Goal: Information Seeking & Learning: Learn about a topic

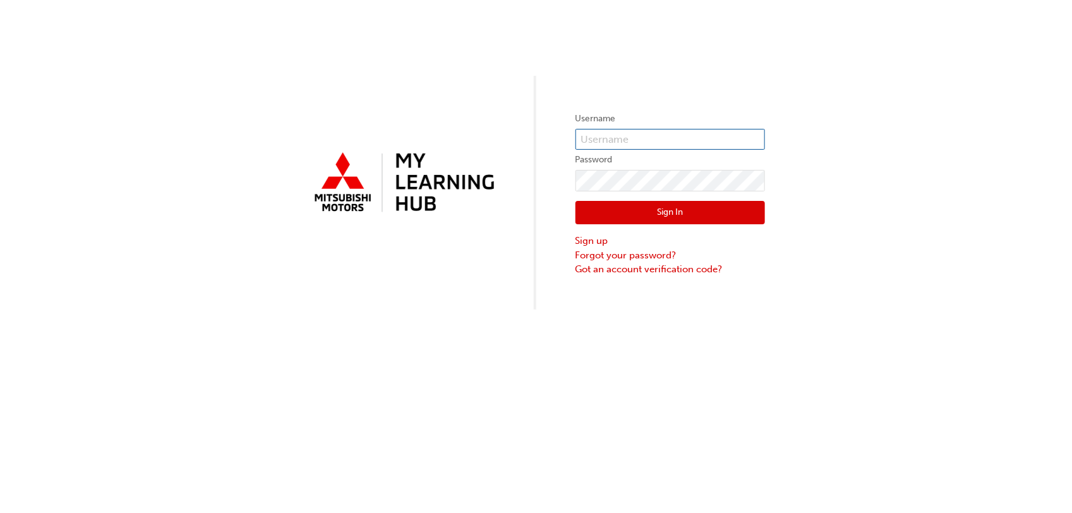
click at [617, 133] on input "text" at bounding box center [671, 139] width 190 height 21
type input "0005797644"
click button "Sign In" at bounding box center [671, 213] width 190 height 24
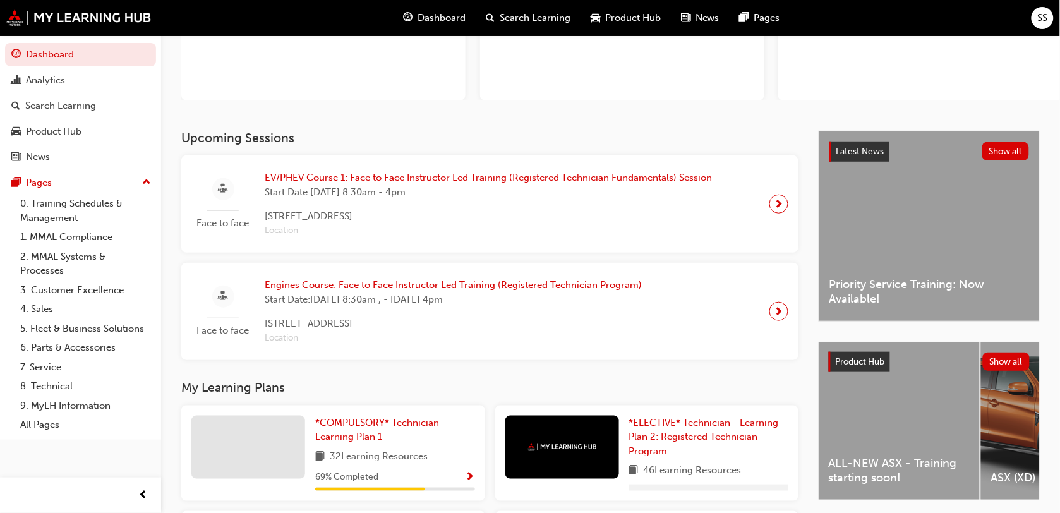
scroll to position [147, 0]
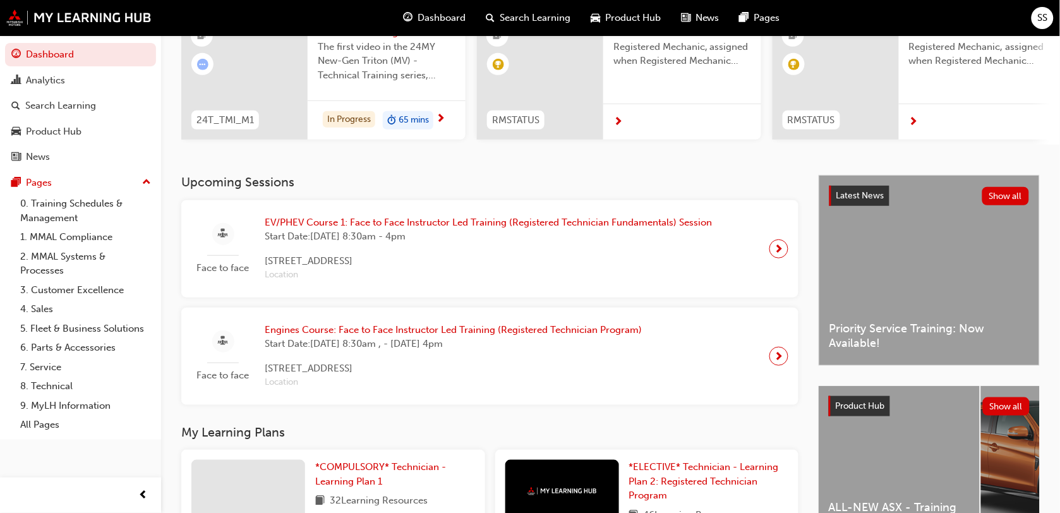
click at [377, 430] on h3 "My Learning Plans" at bounding box center [489, 432] width 617 height 15
click at [358, 468] on span "*COMPULSORY* Technician - Learning Plan 1" at bounding box center [380, 474] width 131 height 26
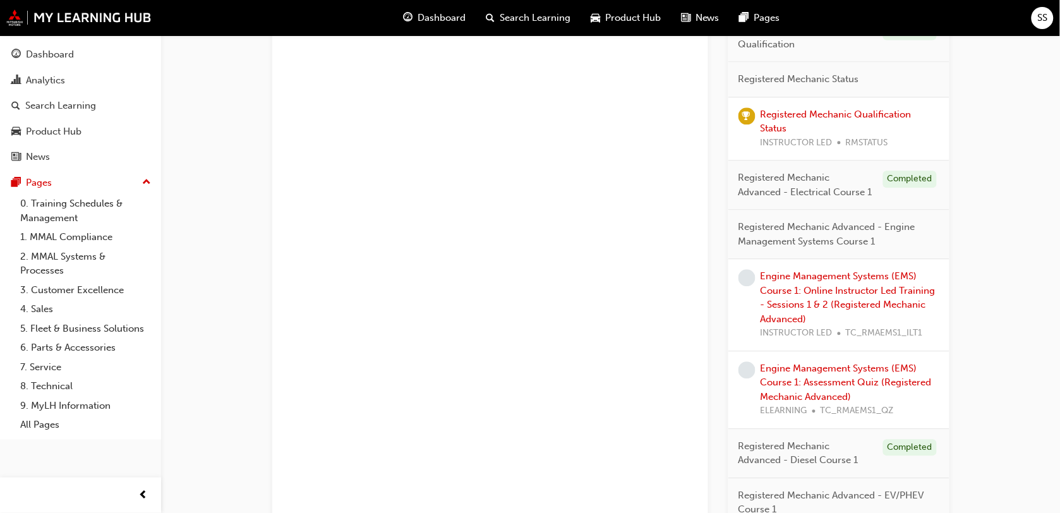
scroll to position [781, 0]
click at [825, 302] on link "Engine Management Systems (EMS) Course 1: Online Instructor Led Training - Sess…" at bounding box center [848, 298] width 175 height 54
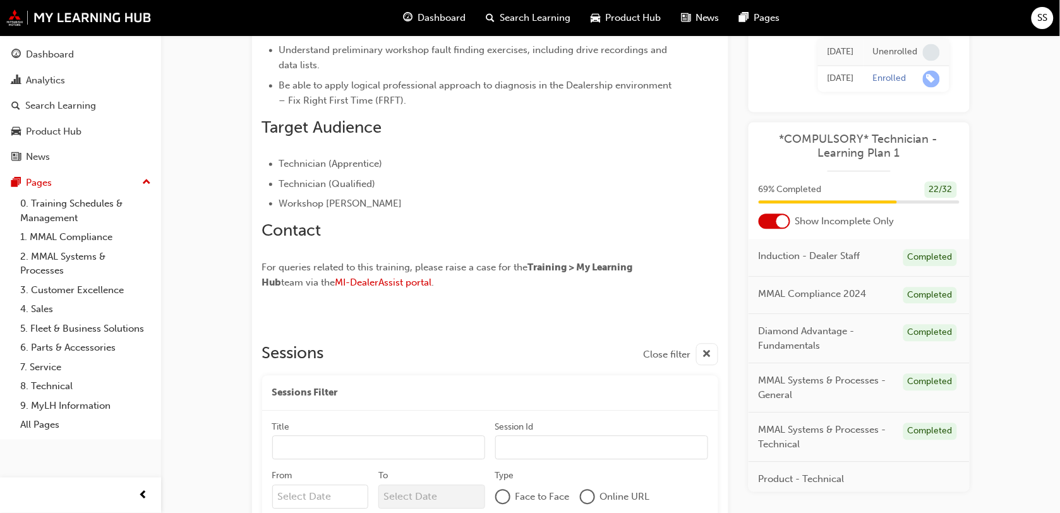
scroll to position [717, 0]
click at [715, 358] on div "button" at bounding box center [707, 355] width 22 height 22
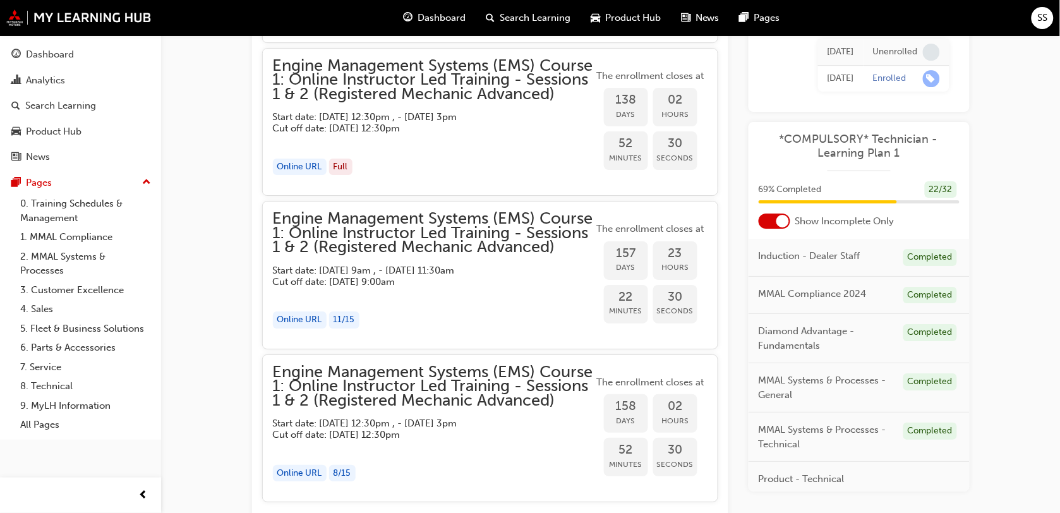
scroll to position [1353, 0]
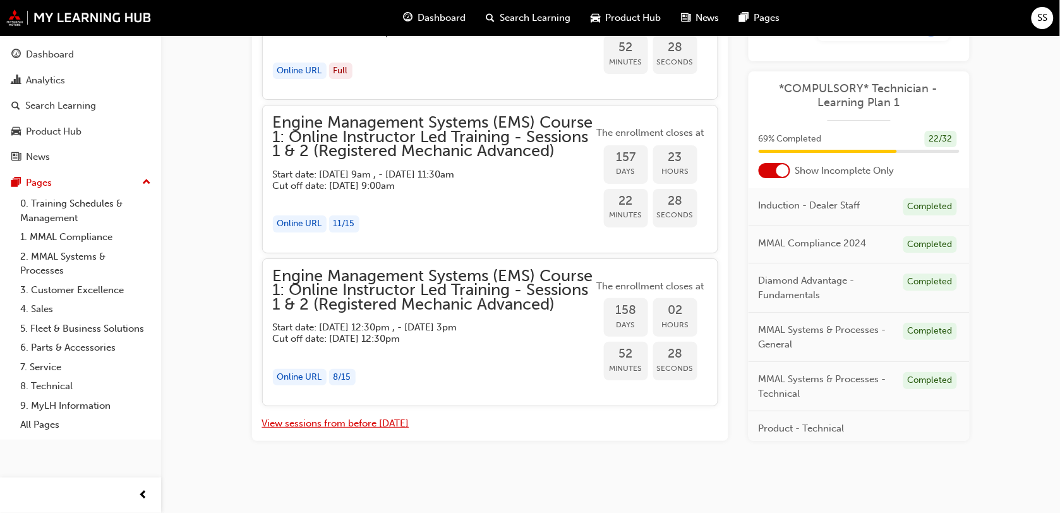
click at [383, 422] on button "View sessions from before [DATE]" at bounding box center [335, 423] width 147 height 15
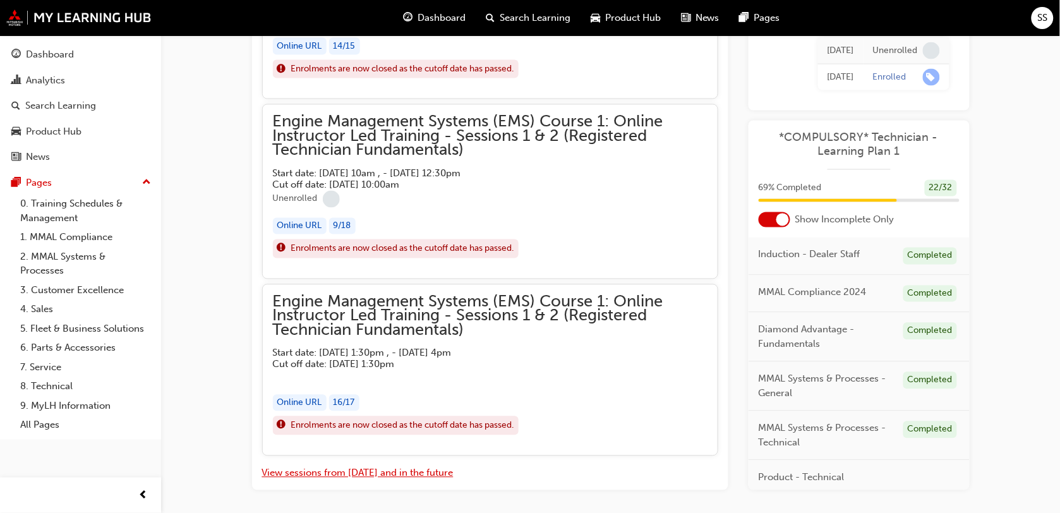
scroll to position [6296, 0]
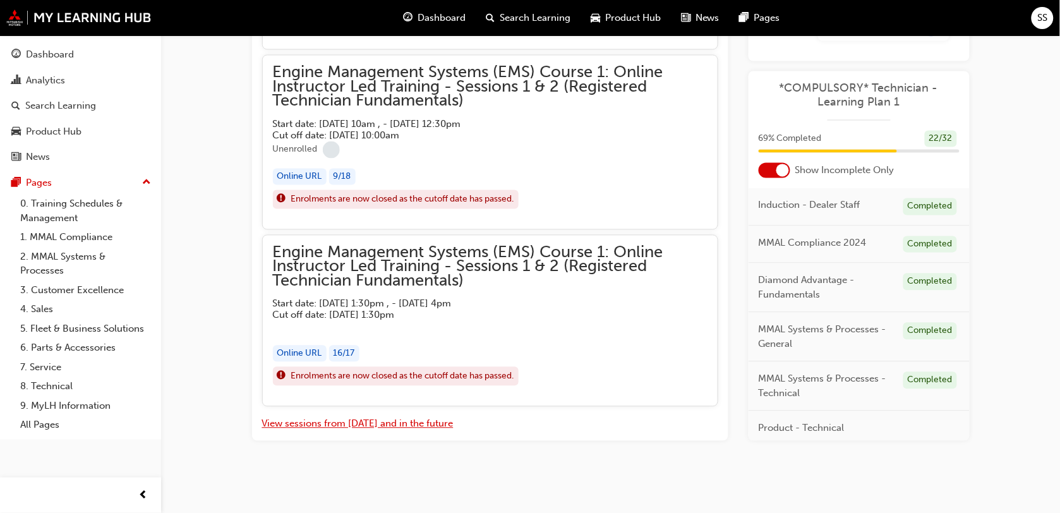
click at [416, 425] on button "View sessions from [DATE] and in the future" at bounding box center [357, 424] width 191 height 15
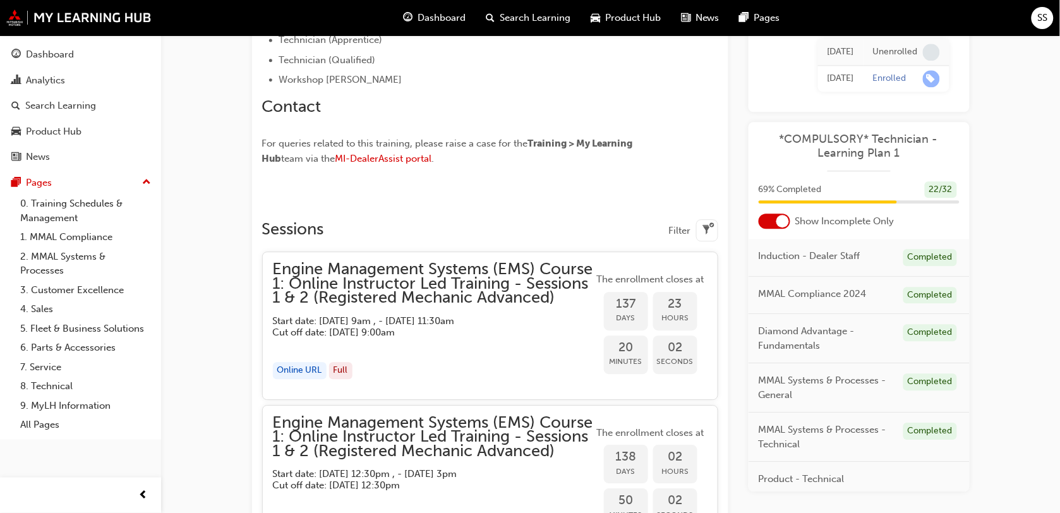
scroll to position [1353, 0]
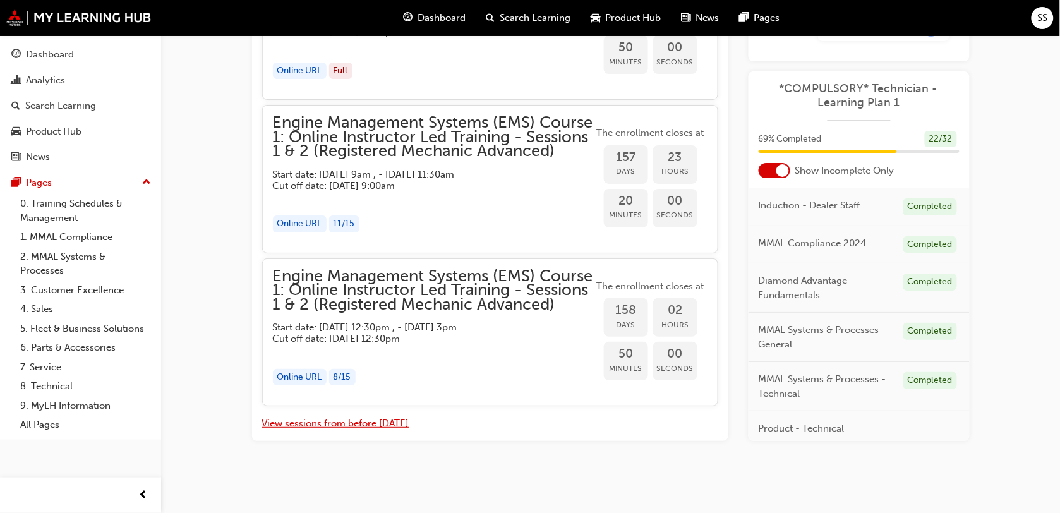
click at [340, 423] on button "View sessions from before [DATE]" at bounding box center [335, 423] width 147 height 15
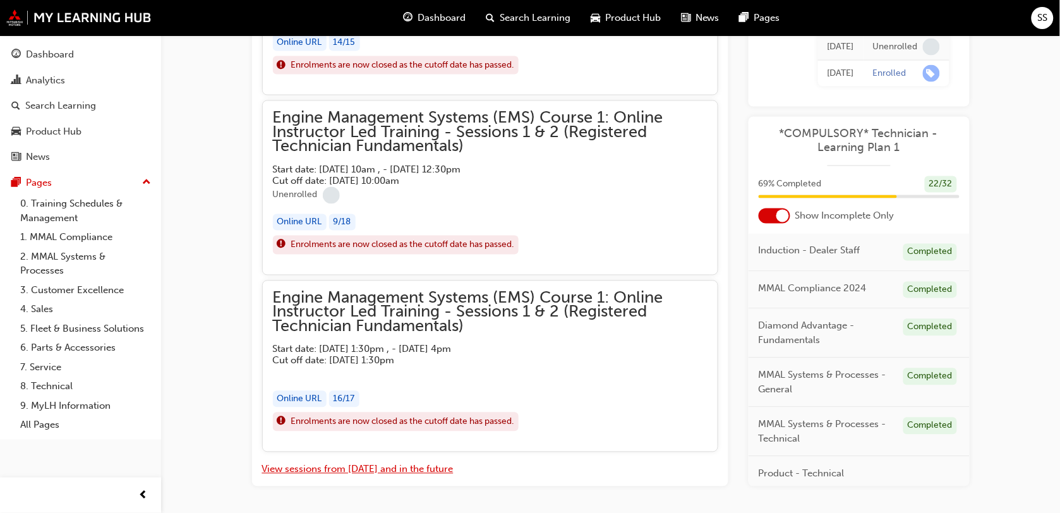
scroll to position [6244, 0]
click at [80, 55] on div "Dashboard" at bounding box center [80, 55] width 138 height 16
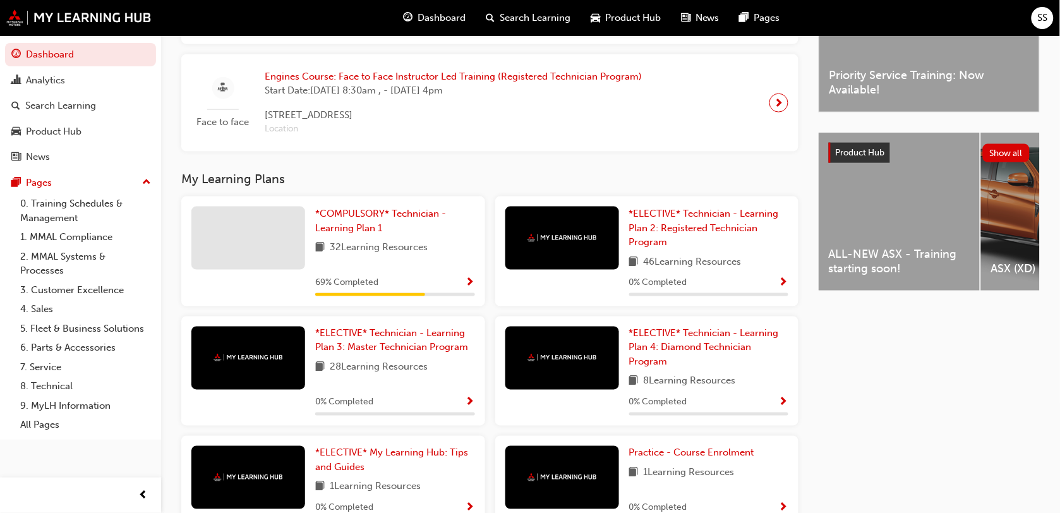
scroll to position [487, 0]
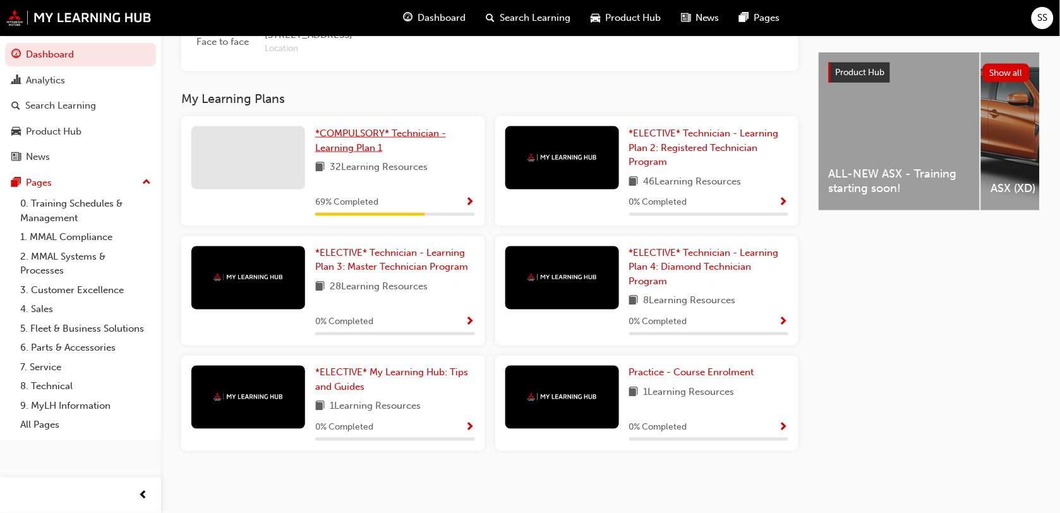
click at [365, 130] on span "*COMPULSORY* Technician - Learning Plan 1" at bounding box center [380, 141] width 131 height 26
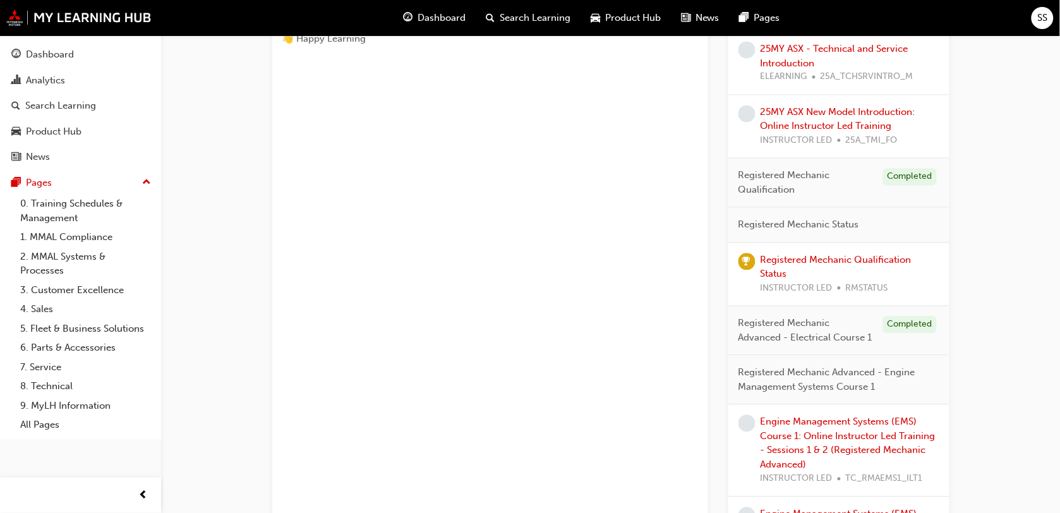
scroll to position [853, 0]
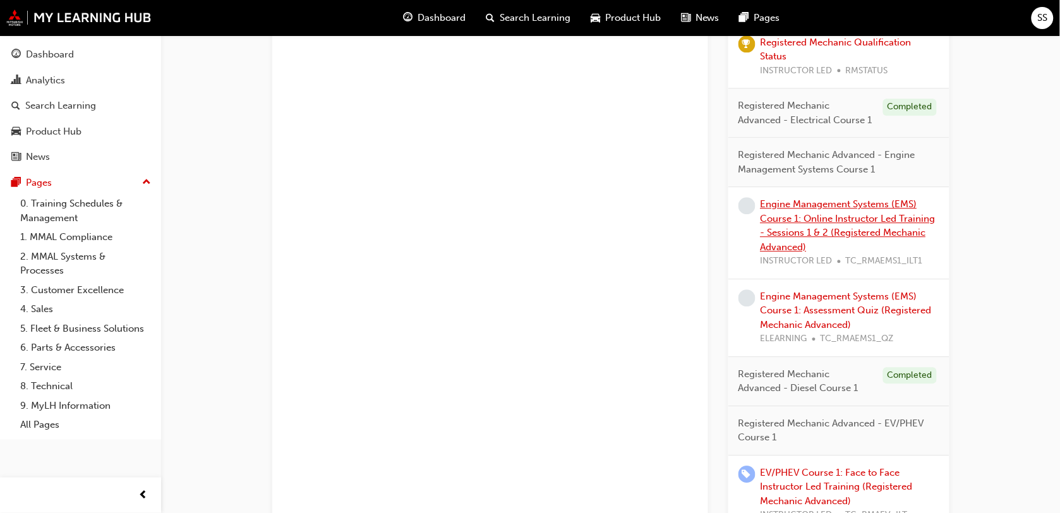
click at [801, 207] on link "Engine Management Systems (EMS) Course 1: Online Instructor Led Training - Sess…" at bounding box center [848, 225] width 175 height 54
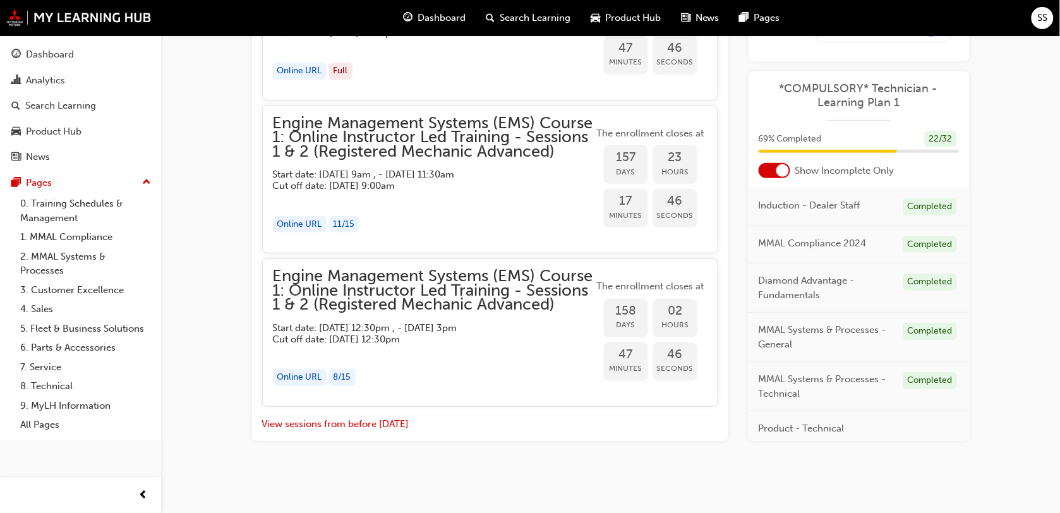
scroll to position [1483, 0]
click at [368, 140] on span "Engine Management Systems (EMS) Course 1: Online Instructor Led Training - Sess…" at bounding box center [433, 137] width 321 height 43
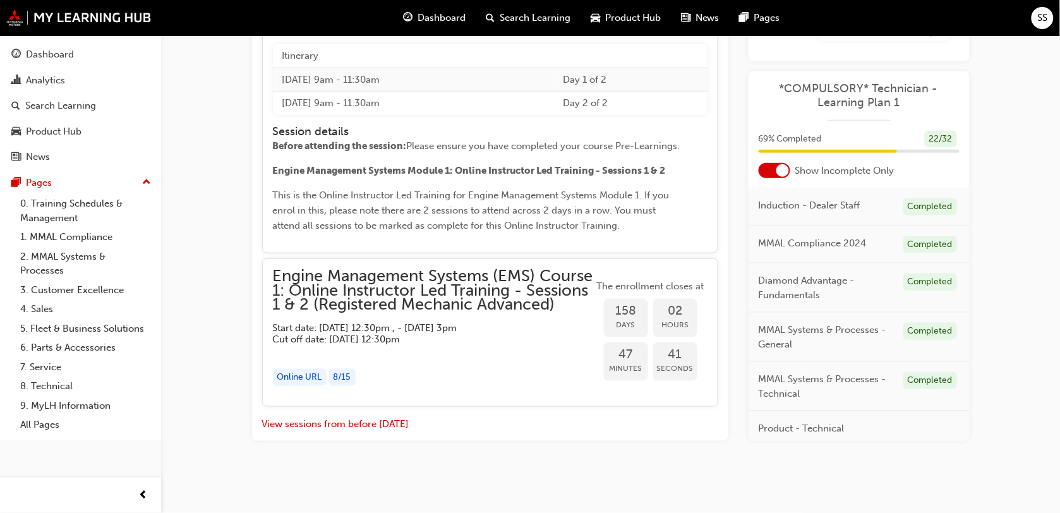
scroll to position [1713, 0]
click at [365, 432] on button "View sessions from before [DATE]" at bounding box center [335, 424] width 147 height 15
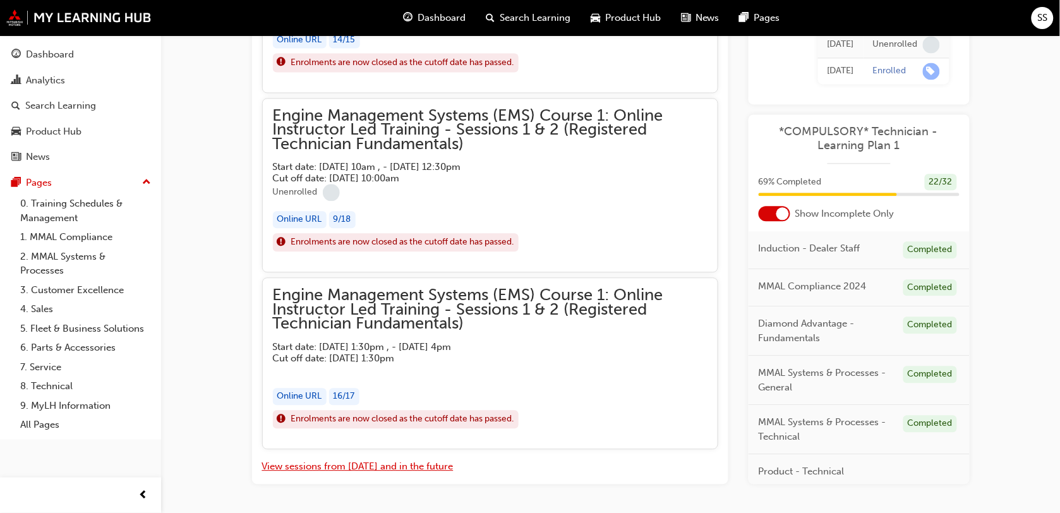
scroll to position [6412, 0]
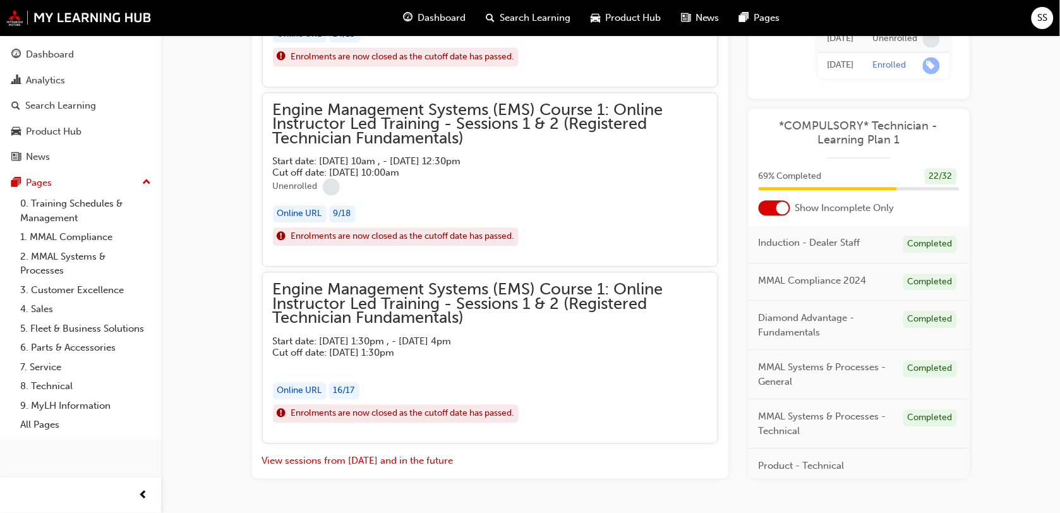
click at [469, 313] on span "Engine Management Systems (EMS) Course 1: Online Instructor Led Training - Sess…" at bounding box center [490, 303] width 435 height 43
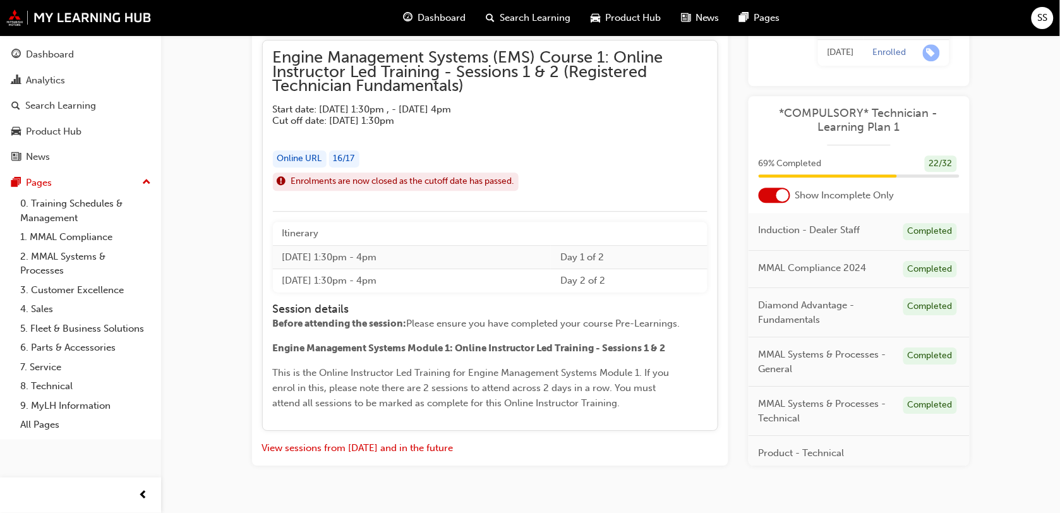
scroll to position [6674, 0]
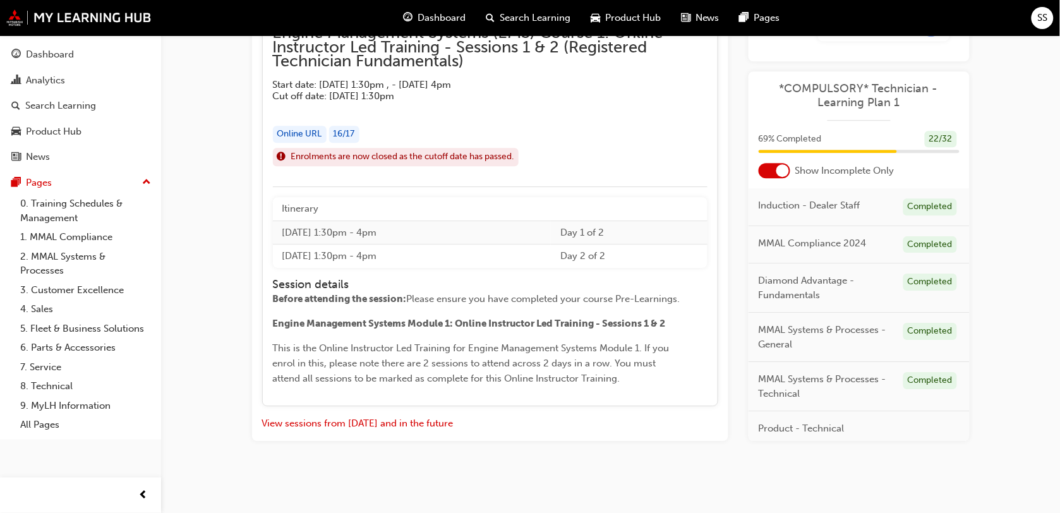
click at [310, 130] on div "Online URL" at bounding box center [300, 134] width 54 height 17
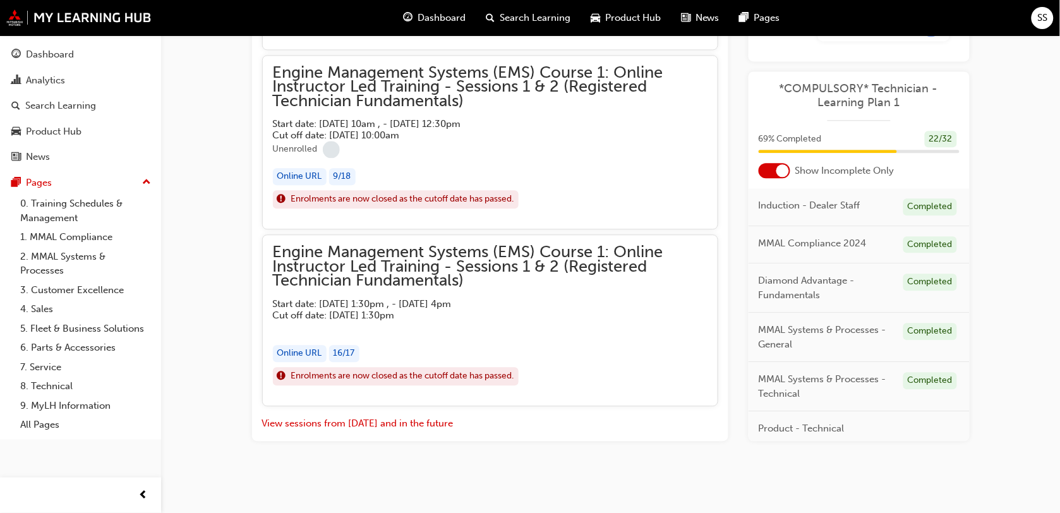
click at [291, 354] on div "Online URL" at bounding box center [300, 353] width 54 height 17
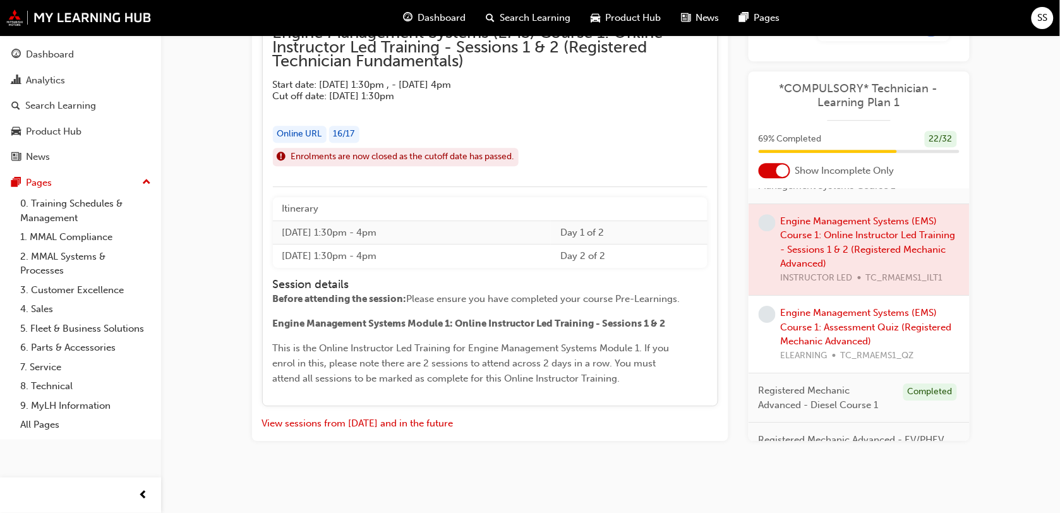
scroll to position [842, 0]
click at [797, 243] on div at bounding box center [859, 249] width 221 height 92
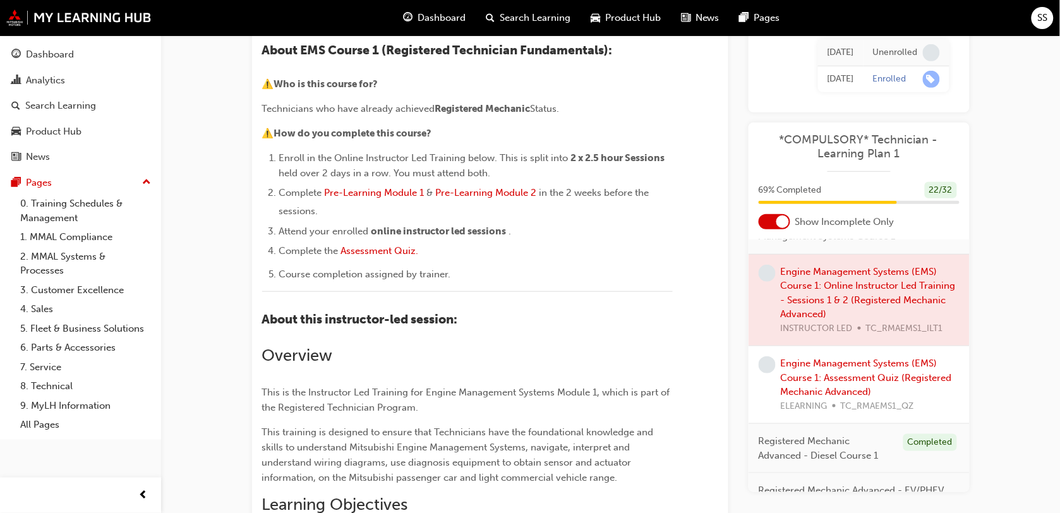
scroll to position [0, 0]
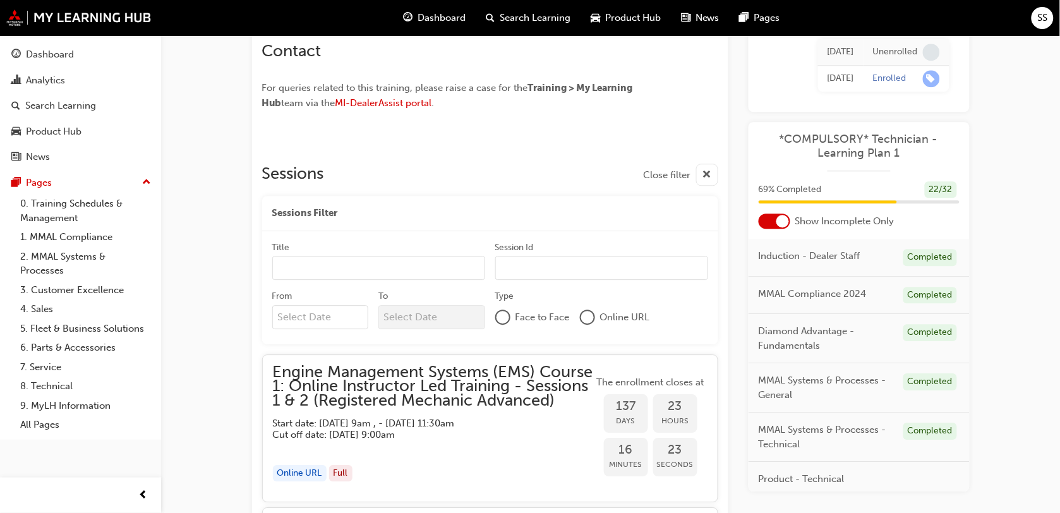
scroll to position [899, 0]
click at [334, 320] on input "From" at bounding box center [320, 316] width 97 height 24
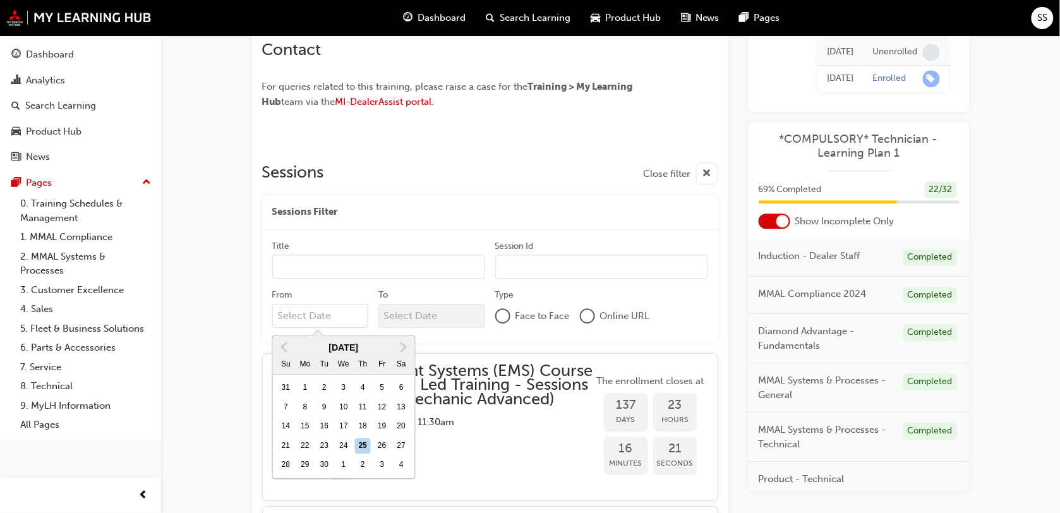
click at [365, 454] on div "21 22 23 24 25 26 27" at bounding box center [343, 446] width 135 height 19
click at [365, 328] on input "From Previous Month Next Month September 2025 Su Mo Tu We Th Fr Sa 31 1 2 3 4 5…" at bounding box center [320, 316] width 97 height 24
click at [364, 444] on div "25" at bounding box center [363, 446] width 16 height 16
click at [364, 328] on input "From Previous Month Next Month September 2025 Su Mo Tu We Th Fr Sa 31 1 2 3 4 5…" at bounding box center [320, 316] width 97 height 24
type input "25/09/25"
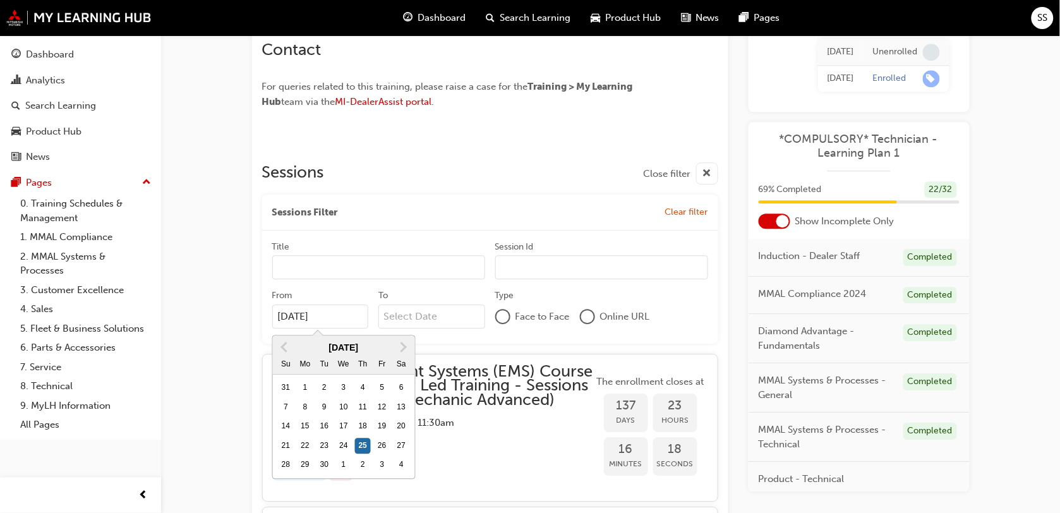
click at [401, 315] on input "To" at bounding box center [432, 317] width 107 height 24
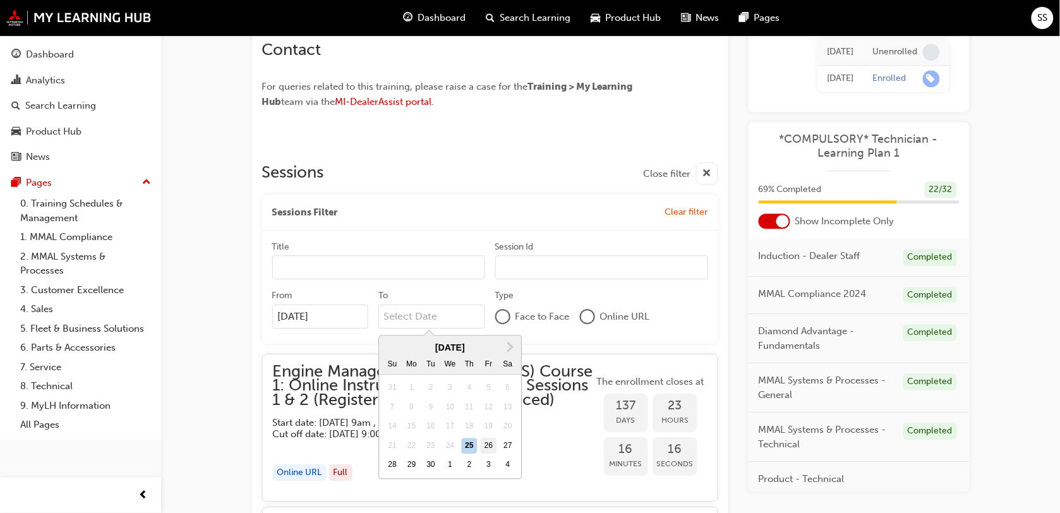
click at [487, 441] on div "26" at bounding box center [489, 446] width 16 height 16
click at [485, 329] on input "To Next Month September 2025 Su Mo Tu We Th Fr Sa 31 1 2 3 4 5 6 7 8 9 10 11 12…" at bounding box center [432, 317] width 107 height 24
type input "26/09/25"
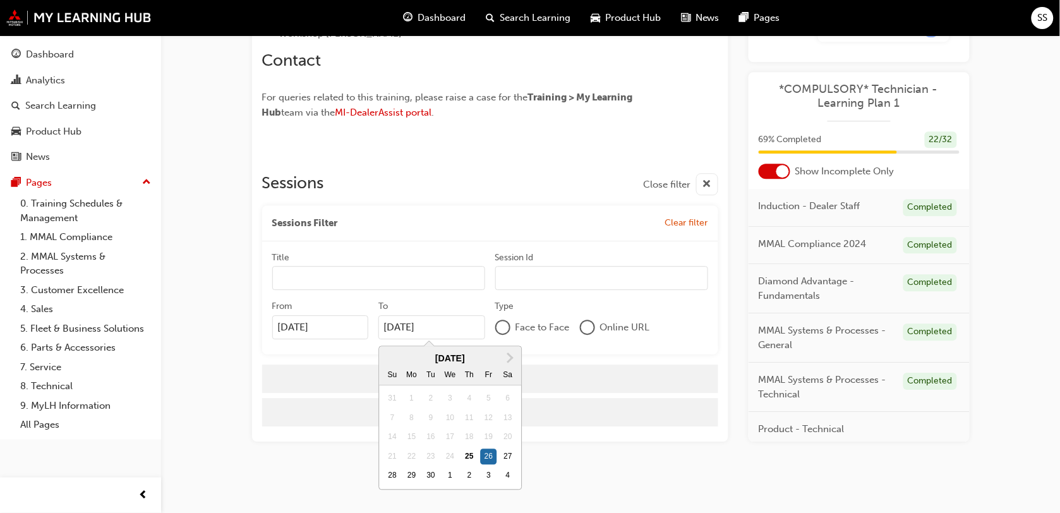
scroll to position [869, 0]
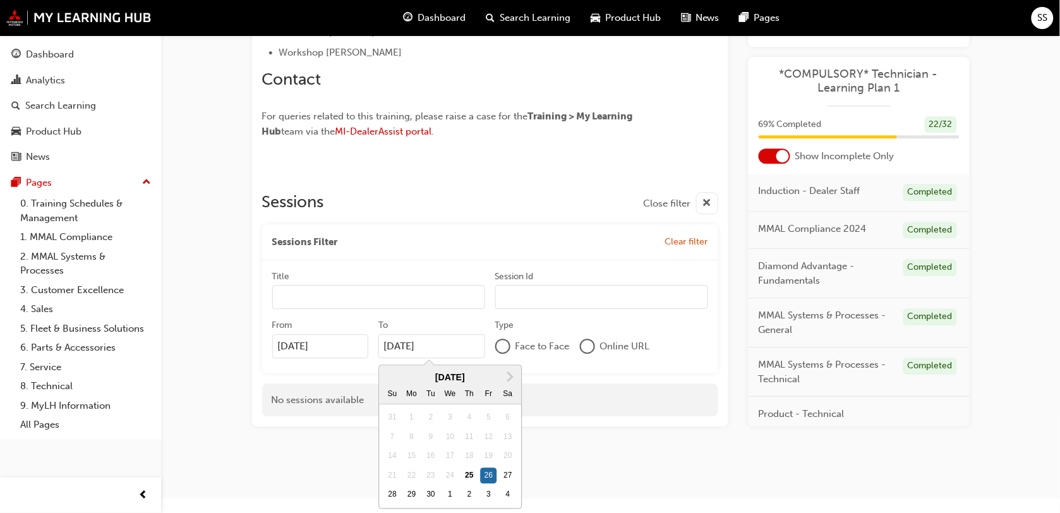
click at [646, 341] on label "Type Face to Face Online URL" at bounding box center [601, 338] width 213 height 39
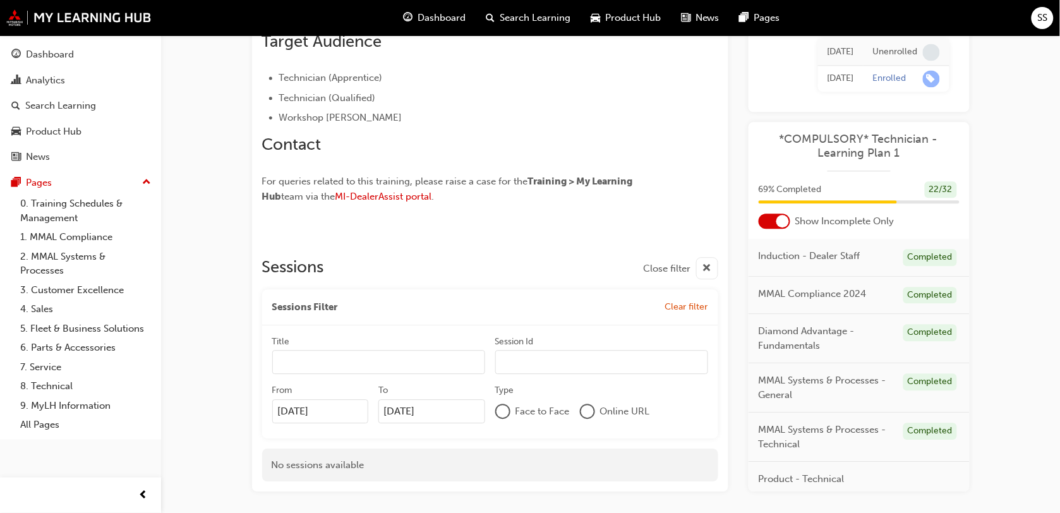
scroll to position [854, 0]
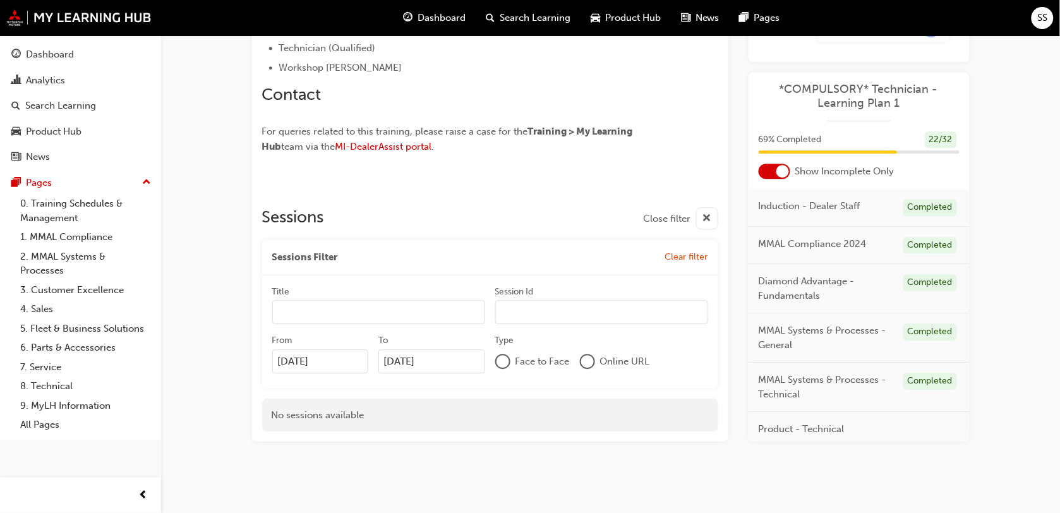
click at [710, 215] on span "cross-icon" at bounding box center [707, 219] width 9 height 16
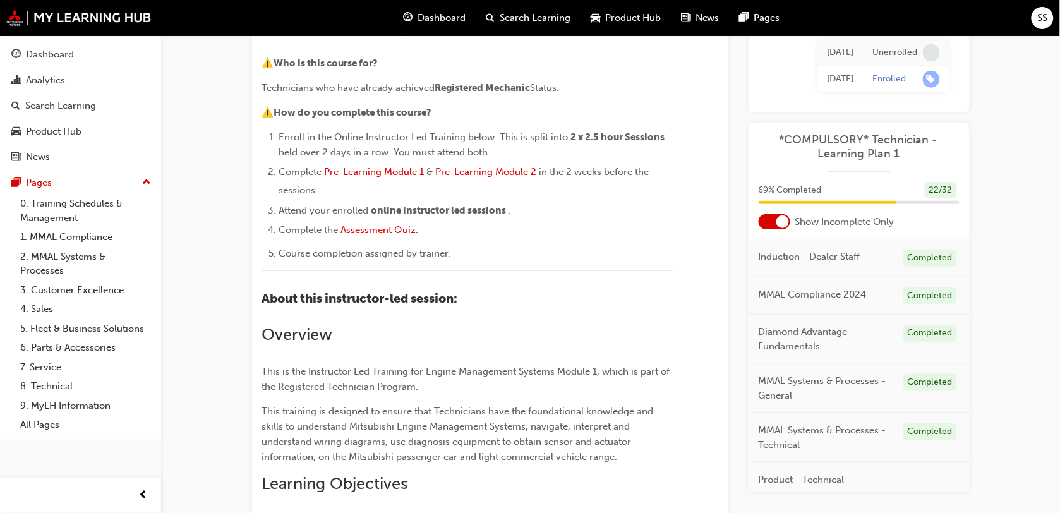
scroll to position [0, 0]
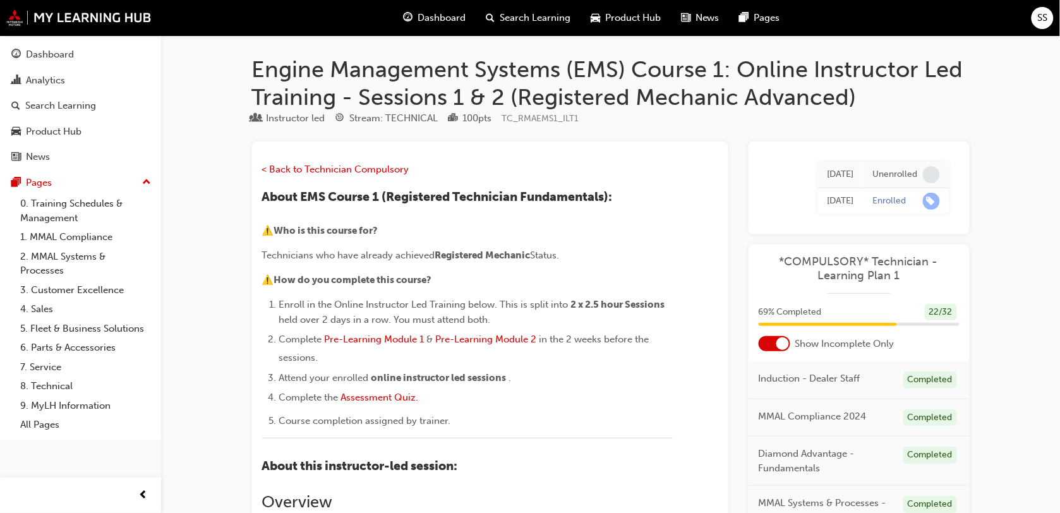
click at [777, 343] on div at bounding box center [783, 343] width 13 height 13
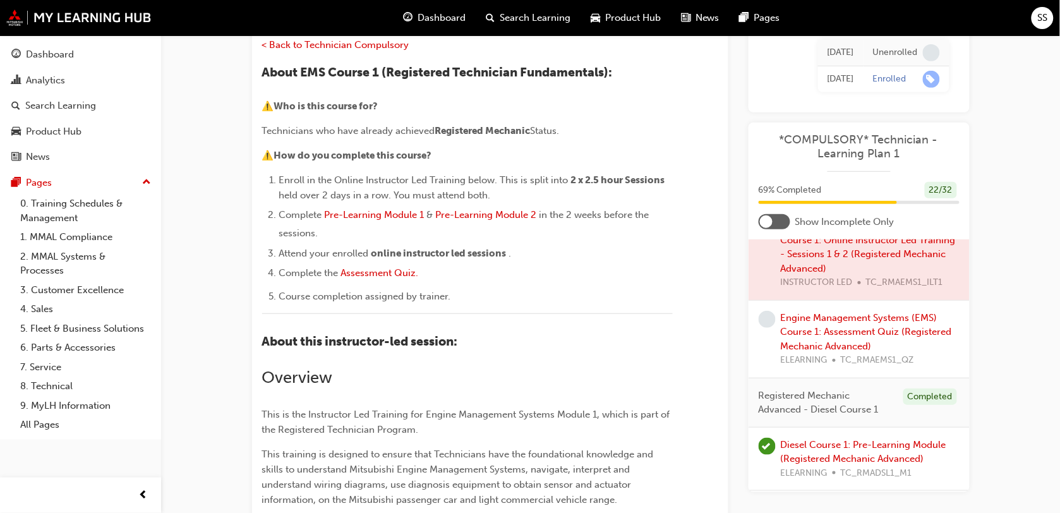
scroll to position [2127, 0]
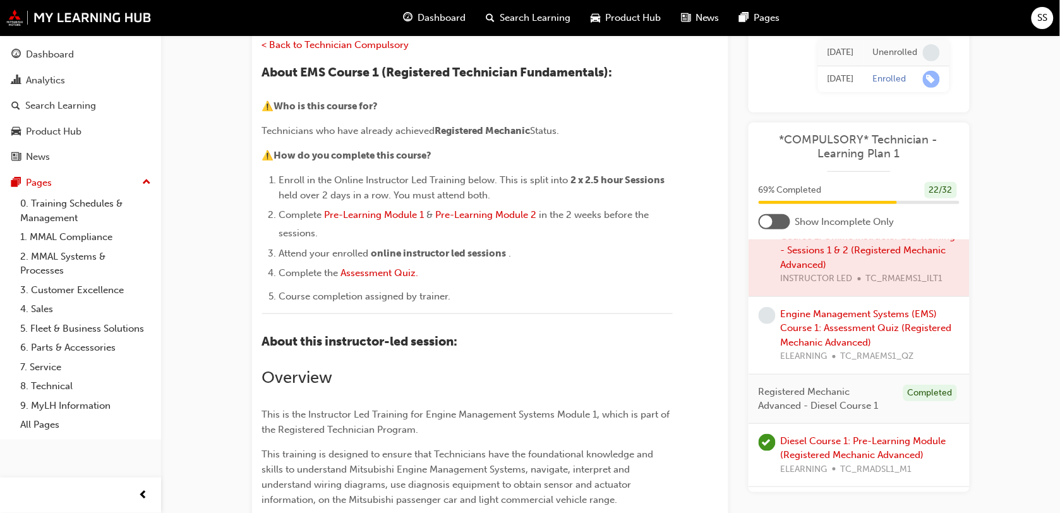
click at [856, 282] on div at bounding box center [859, 251] width 221 height 92
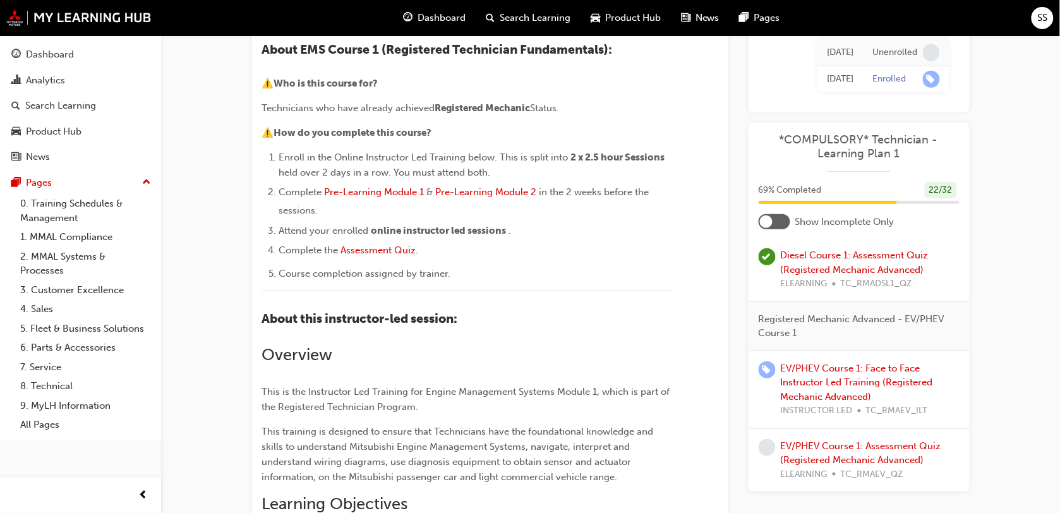
scroll to position [149, 0]
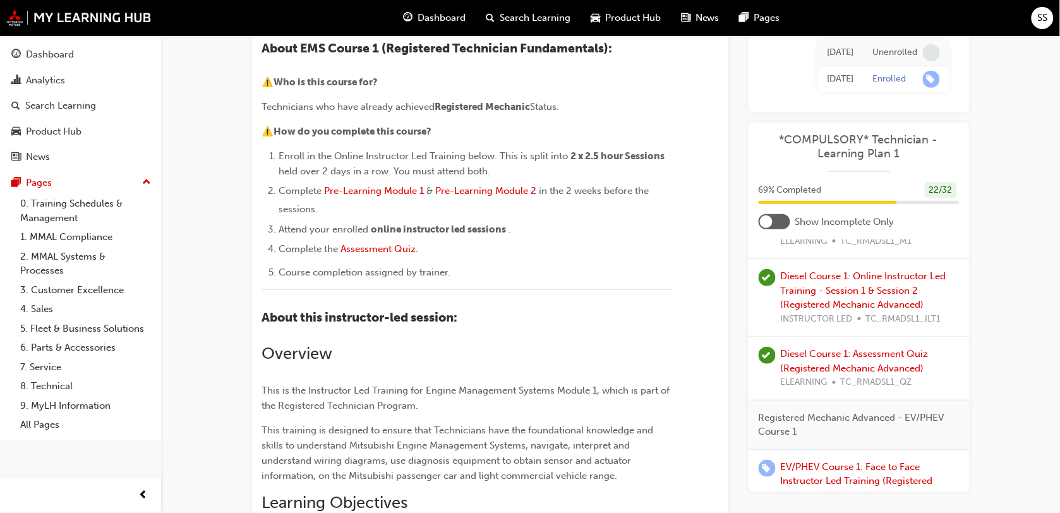
click at [775, 222] on div at bounding box center [775, 221] width 32 height 15
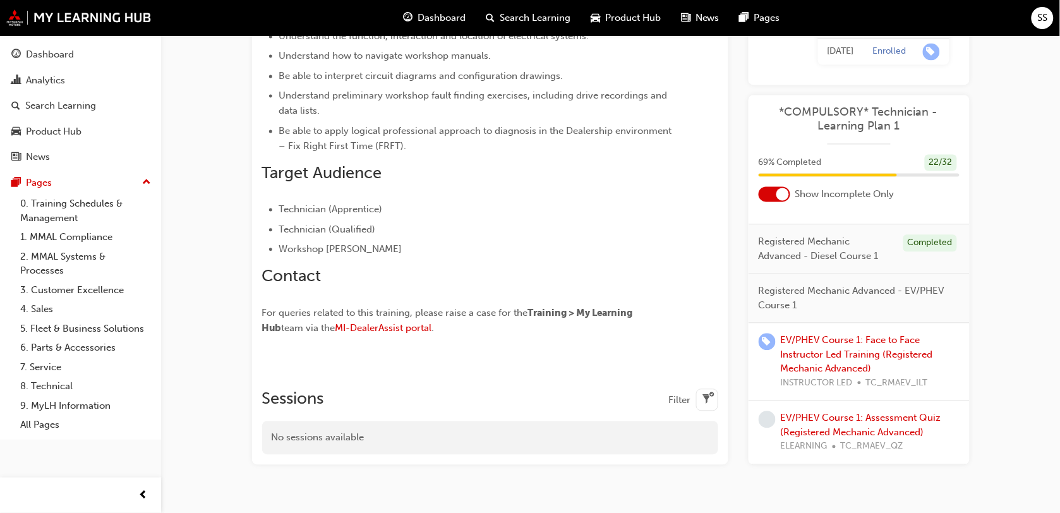
scroll to position [673, 0]
click at [1050, 16] on div "SS" at bounding box center [1043, 18] width 22 height 22
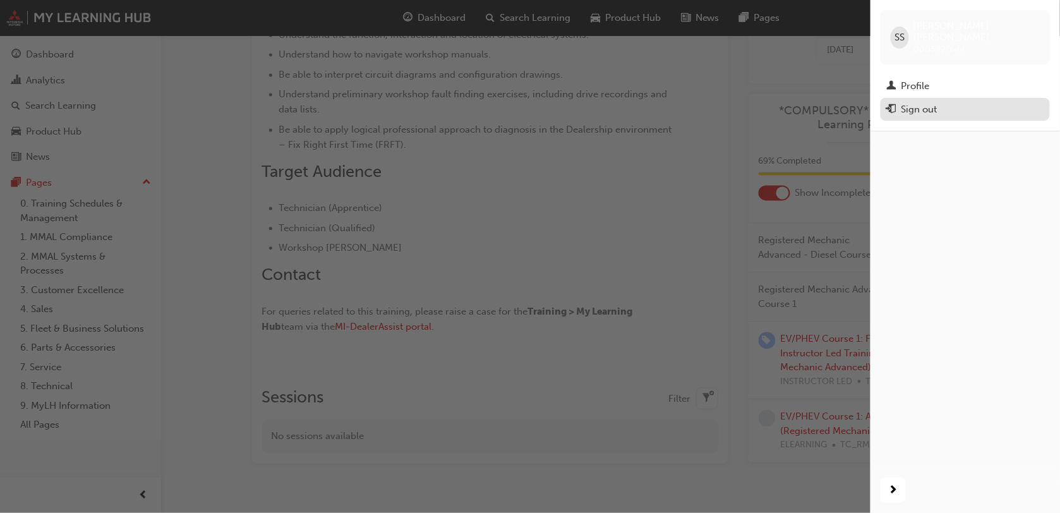
click at [945, 102] on div "Sign out" at bounding box center [965, 110] width 157 height 16
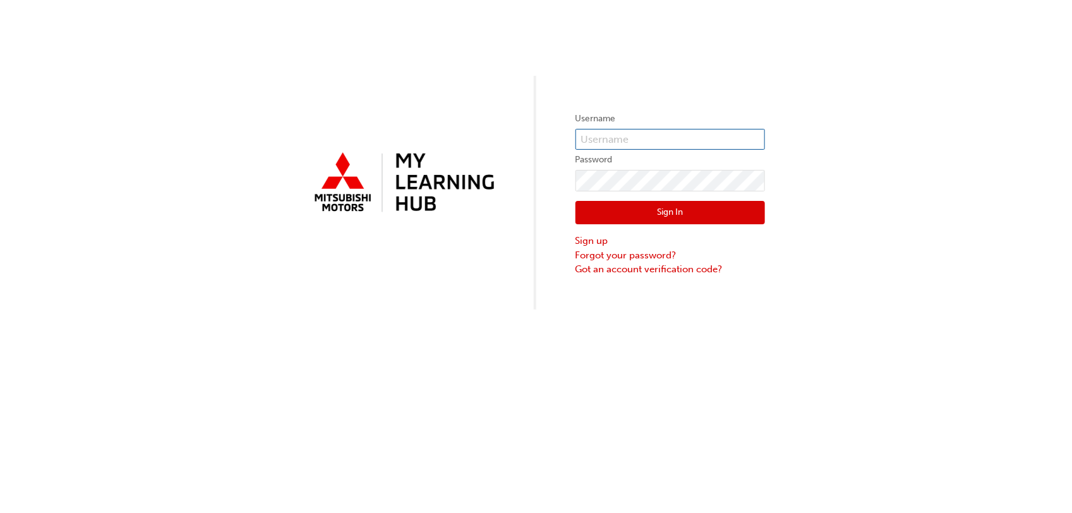
click at [619, 137] on input "text" at bounding box center [671, 139] width 190 height 21
type input "[PERSON_NAME][EMAIL_ADDRESS][DOMAIN_NAME]"
drag, startPoint x: 660, startPoint y: 123, endPoint x: 415, endPoint y: 109, distance: 246.3
click at [415, 109] on div "Username [PERSON_NAME][EMAIL_ADDRESS][DOMAIN_NAME] Password Sign In Sign up For…" at bounding box center [536, 155] width 1072 height 310
type input "0005797644"
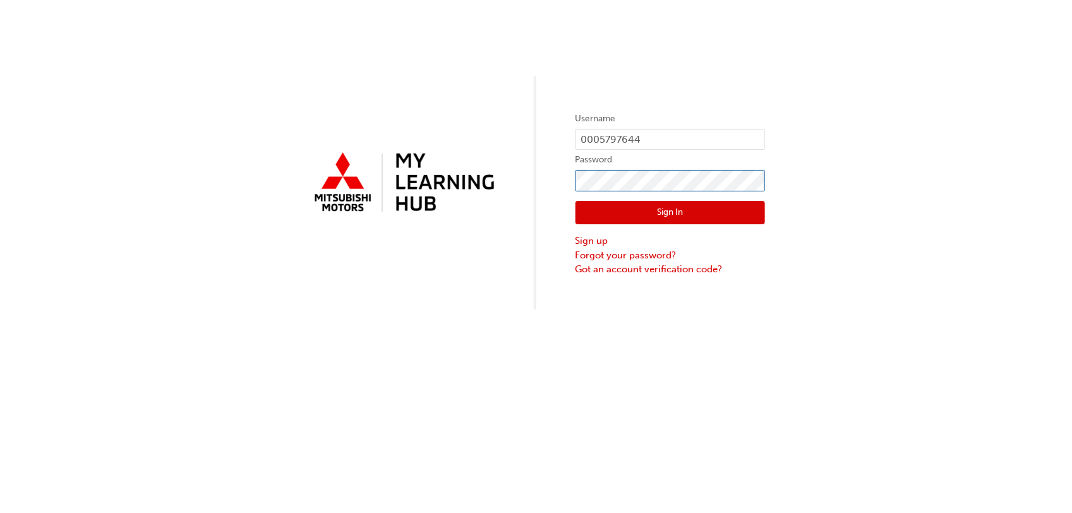
click button "Sign In" at bounding box center [671, 213] width 190 height 24
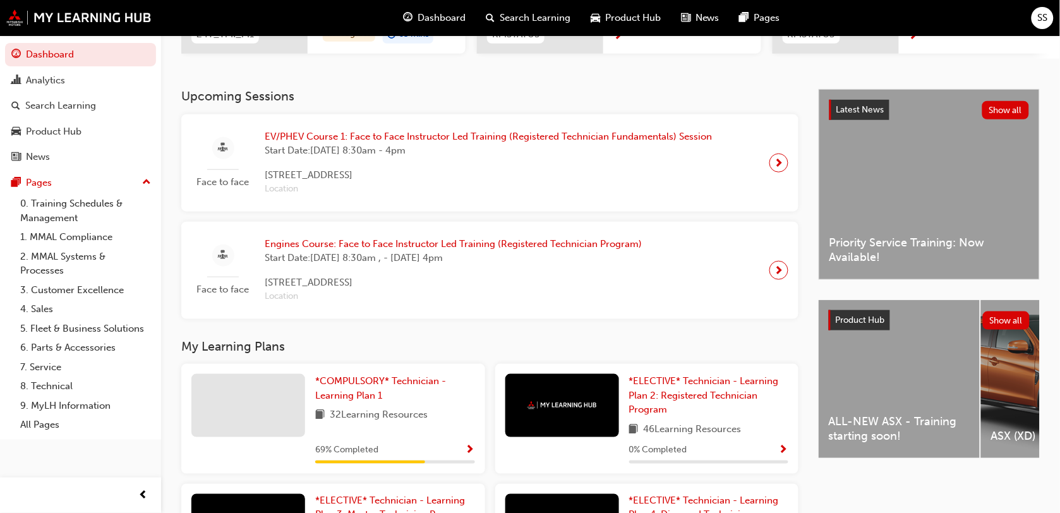
scroll to position [487, 0]
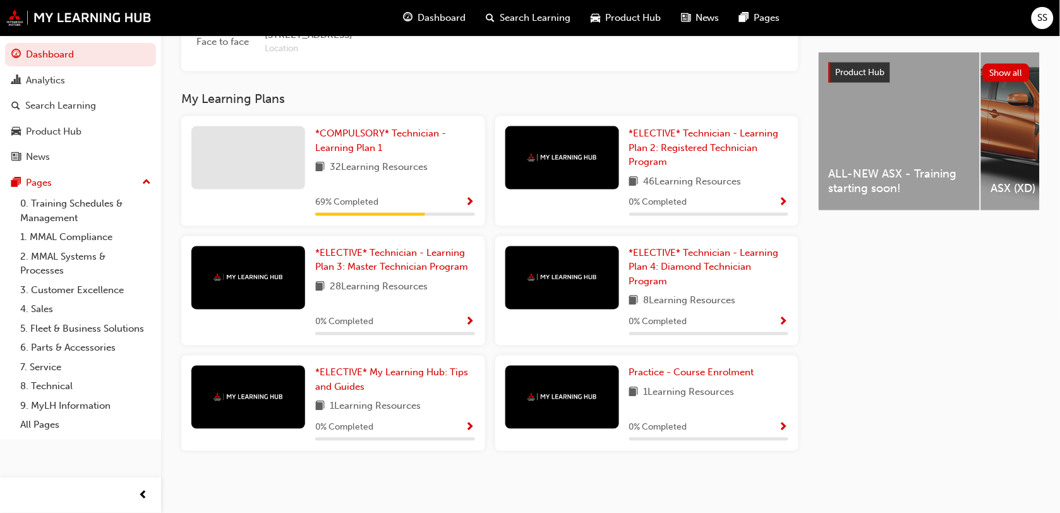
click at [943, 349] on div "Latest News Show all Priority Service Training: Now Available! Product Hub Show…" at bounding box center [929, 161] width 221 height 640
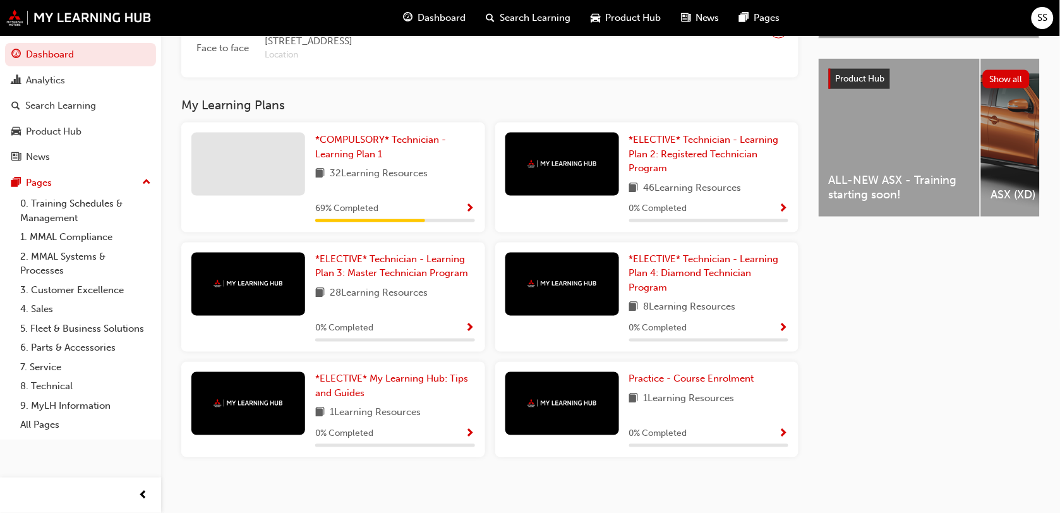
scroll to position [473, 0]
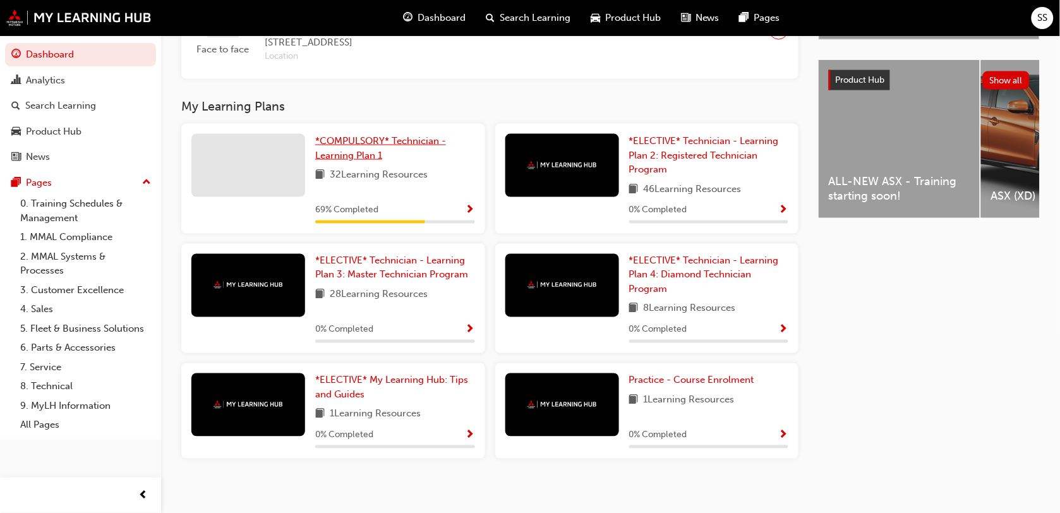
click at [417, 156] on link "*COMPULSORY* Technician - Learning Plan 1" at bounding box center [395, 148] width 160 height 28
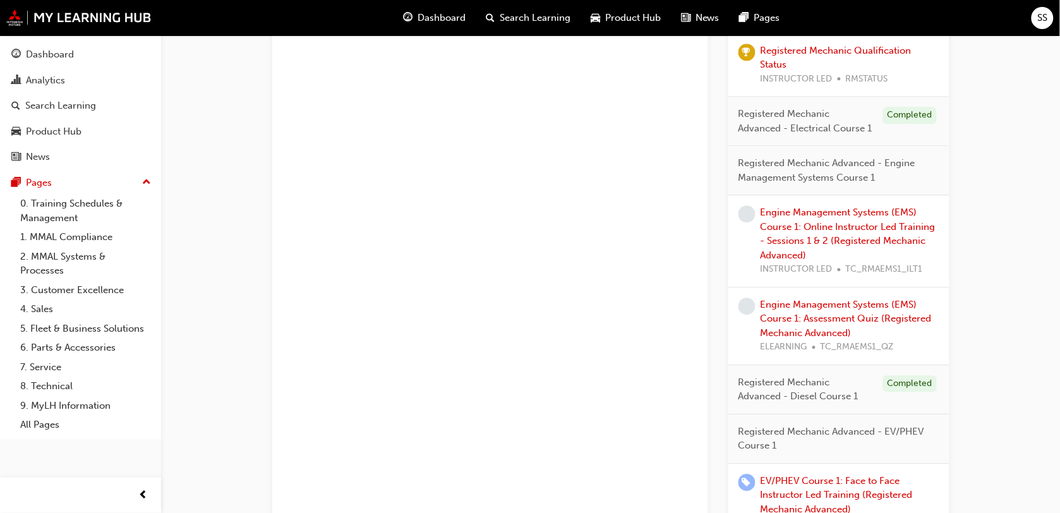
scroll to position [846, 0]
click at [788, 219] on link "Engine Management Systems (EMS) Course 1: Online Instructor Led Training - Sess…" at bounding box center [848, 233] width 175 height 54
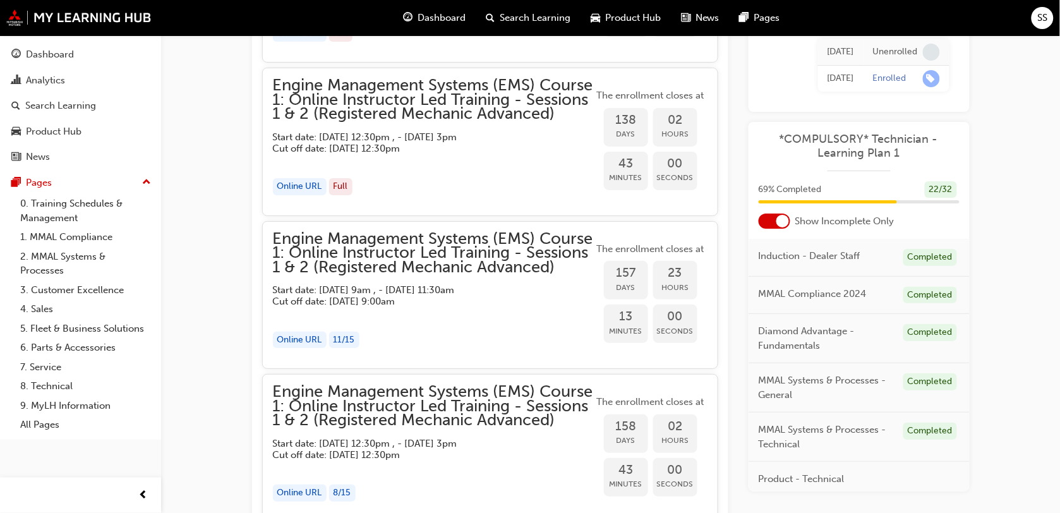
scroll to position [1511, 0]
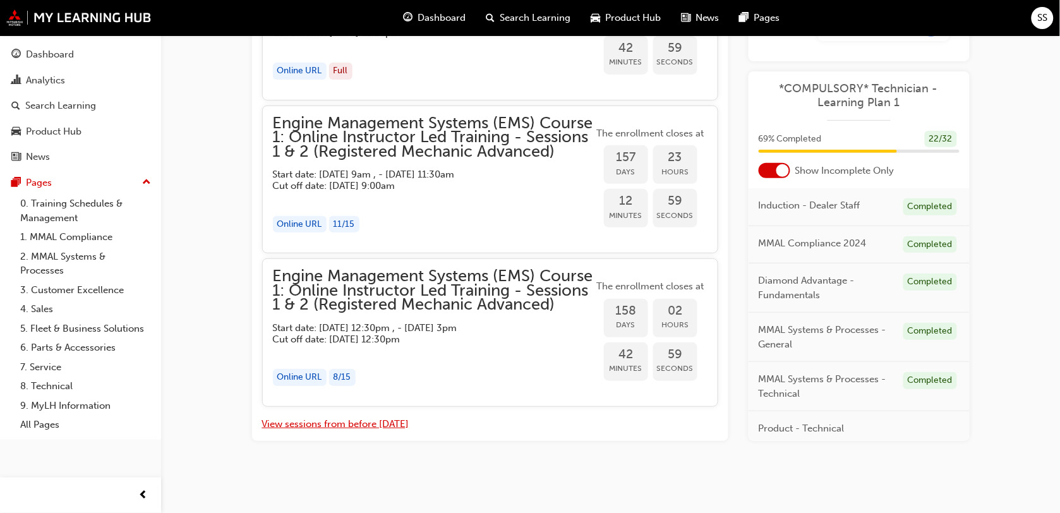
click at [368, 419] on button "View sessions from before [DATE]" at bounding box center [335, 424] width 147 height 15
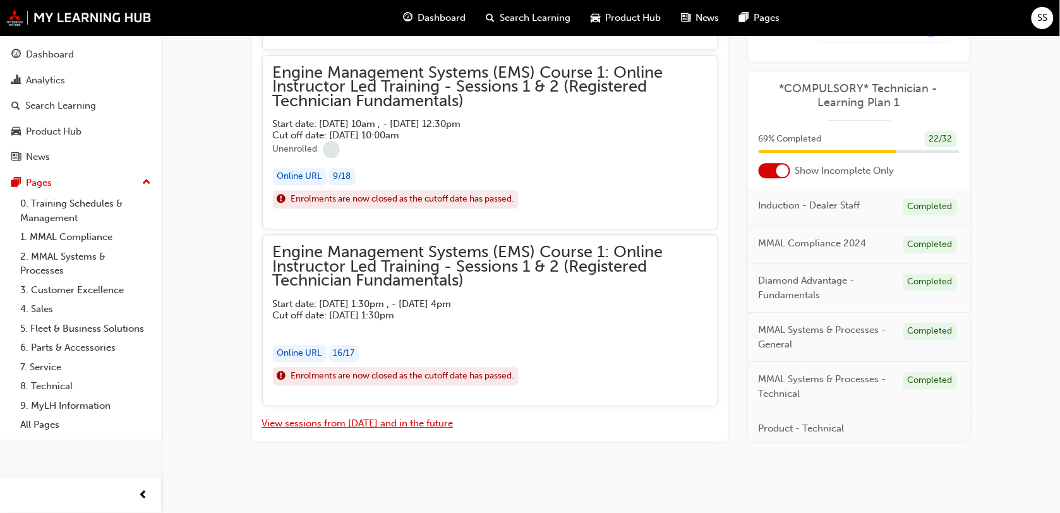
scroll to position [6454, 0]
click at [411, 279] on span "Engine Management Systems (EMS) Course 1: Online Instructor Led Training - Sess…" at bounding box center [490, 266] width 435 height 43
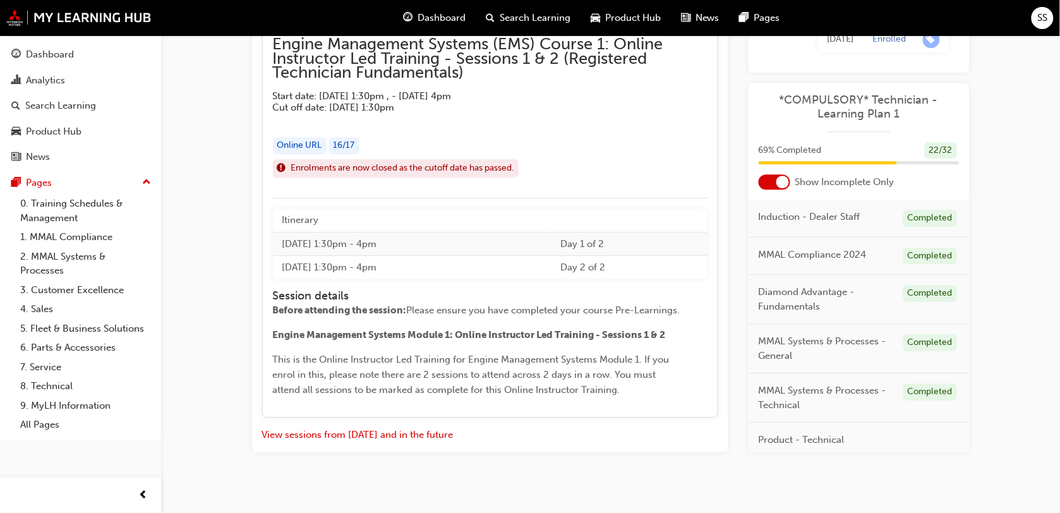
scroll to position [6674, 0]
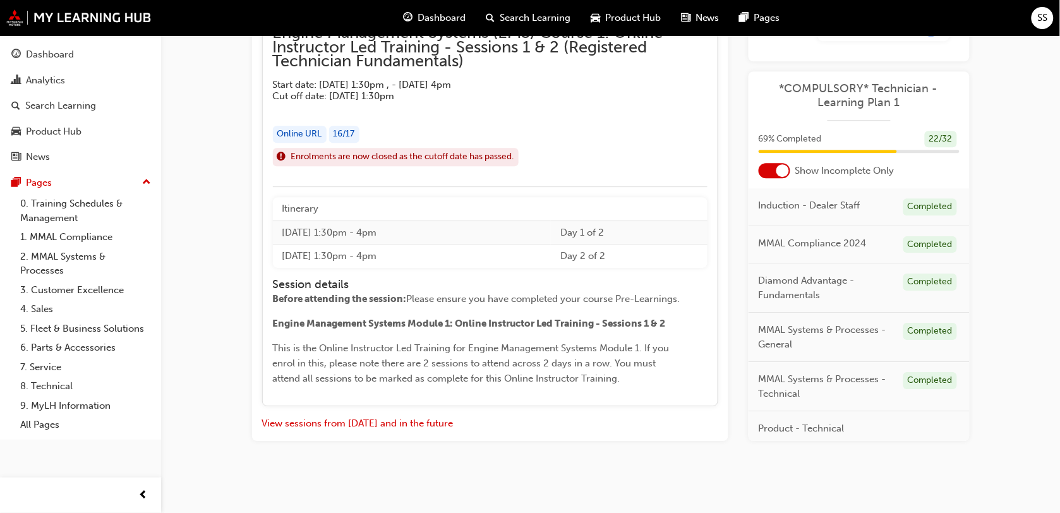
click at [525, 238] on td "[DATE] 1:30pm - 4pm" at bounding box center [412, 233] width 279 height 24
click at [437, 260] on td "[DATE] 1:30pm - 4pm" at bounding box center [412, 256] width 279 height 23
click at [417, 261] on td "[DATE] 1:30pm - 4pm" at bounding box center [412, 256] width 279 height 23
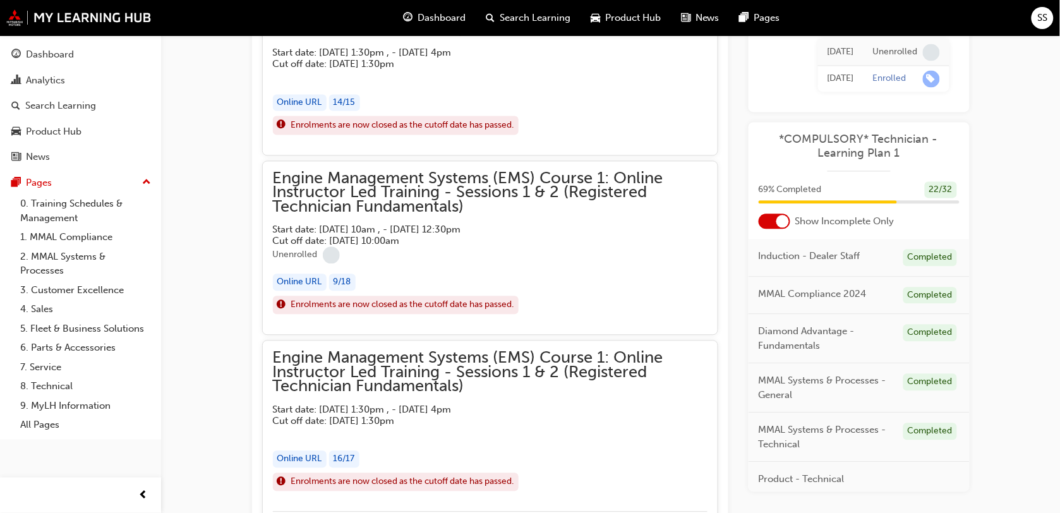
scroll to position [6340, 0]
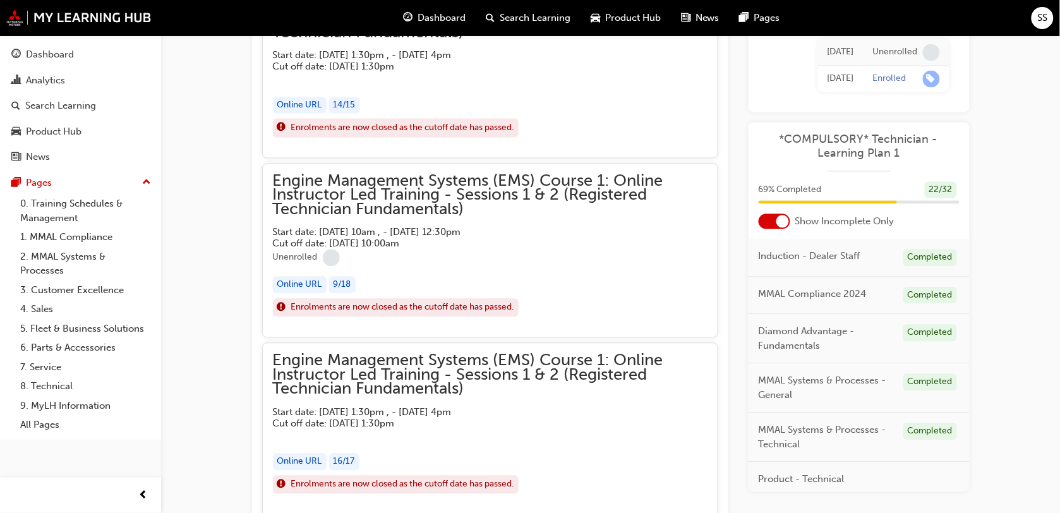
click at [367, 197] on span "Engine Management Systems (EMS) Course 1: Online Instructor Led Training - Sess…" at bounding box center [490, 195] width 435 height 43
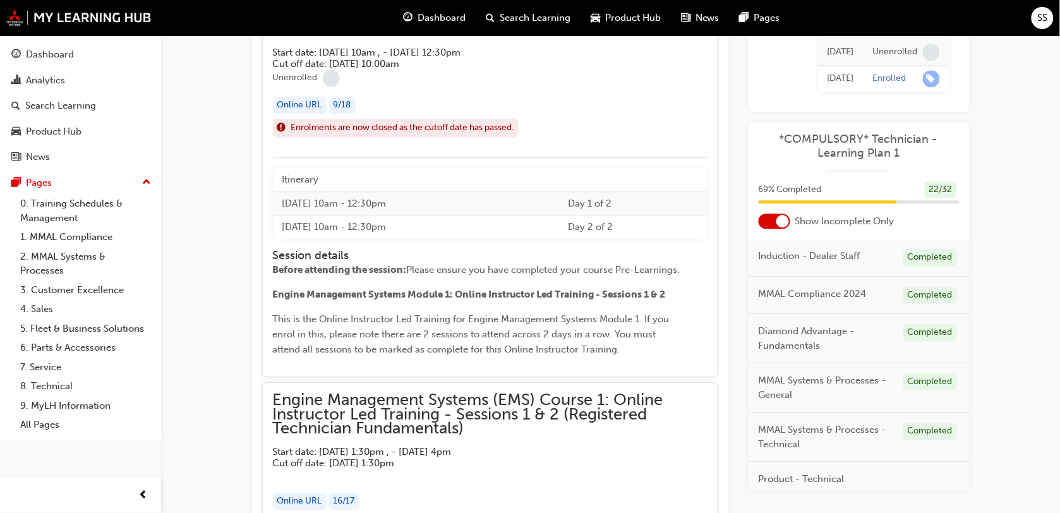
scroll to position [6520, 0]
click at [299, 114] on div "Online URL" at bounding box center [300, 105] width 54 height 17
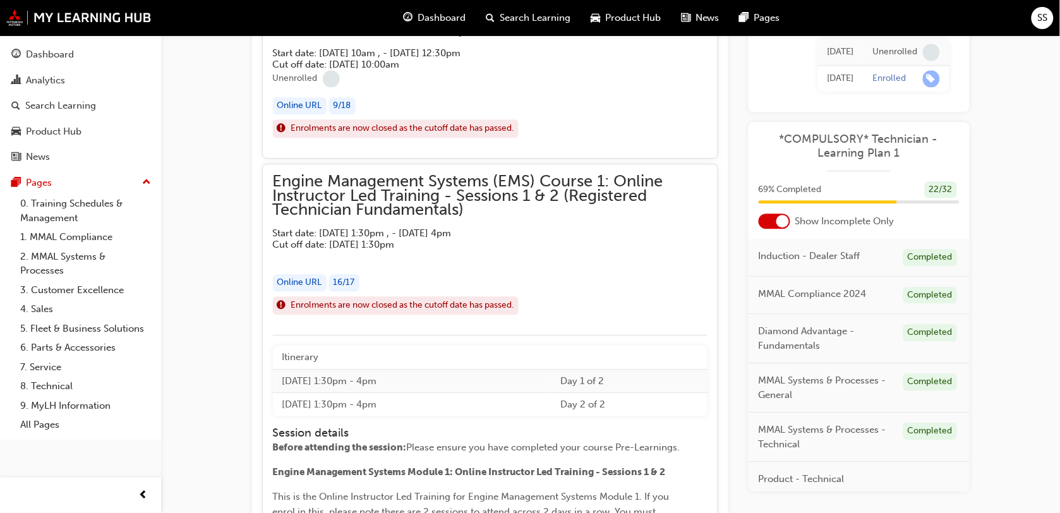
click at [361, 114] on div "Online URL 9 / 18" at bounding box center [490, 105] width 435 height 17
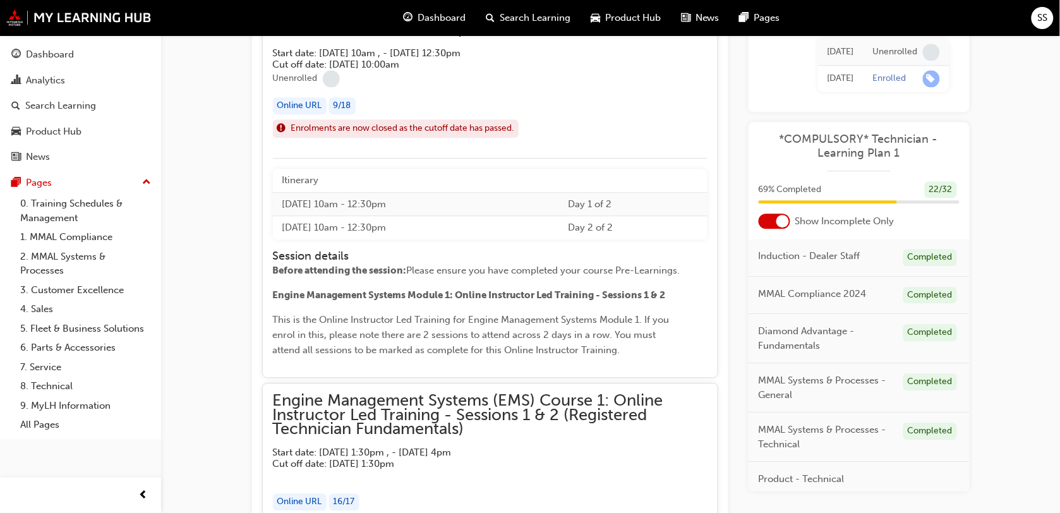
click at [341, 201] on td "[DATE] 10am - 12:30pm" at bounding box center [416, 204] width 286 height 24
click at [349, 329] on span "This is the Online Instructor Led Training for Engine Management Systems Module…" at bounding box center [472, 335] width 399 height 42
click at [589, 273] on span "Please ensure you have completed your course Pre-Learnings." at bounding box center [544, 270] width 274 height 11
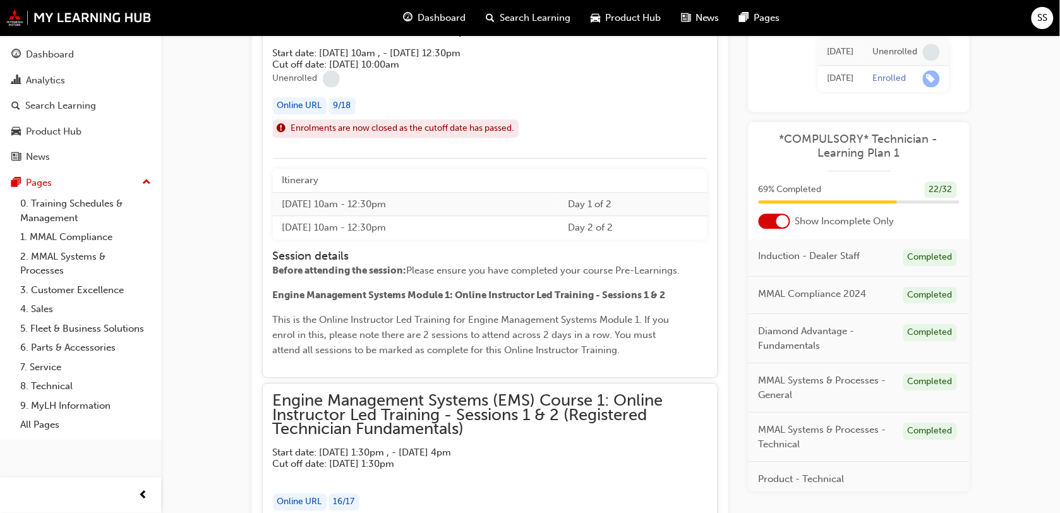
click at [665, 368] on div "Engine Management Systems (EMS) Course 1: Online Instructor Led Training - Sess…" at bounding box center [490, 181] width 456 height 394
click at [310, 332] on p "This is the Online Instructor Led Training for Engine Management Systems Module…" at bounding box center [478, 335] width 411 height 46
click at [308, 251] on div "Itinerary [DATE] 10am - 12:30pm Day 1 of 2 [DATE] 10am - 12:30pm Day 2 of 2 Ses…" at bounding box center [490, 263] width 435 height 189
click at [308, 240] on td "[DATE] 10am - 12:30pm" at bounding box center [416, 227] width 286 height 23
click at [469, 240] on td "[DATE] 10am - 12:30pm" at bounding box center [416, 227] width 286 height 23
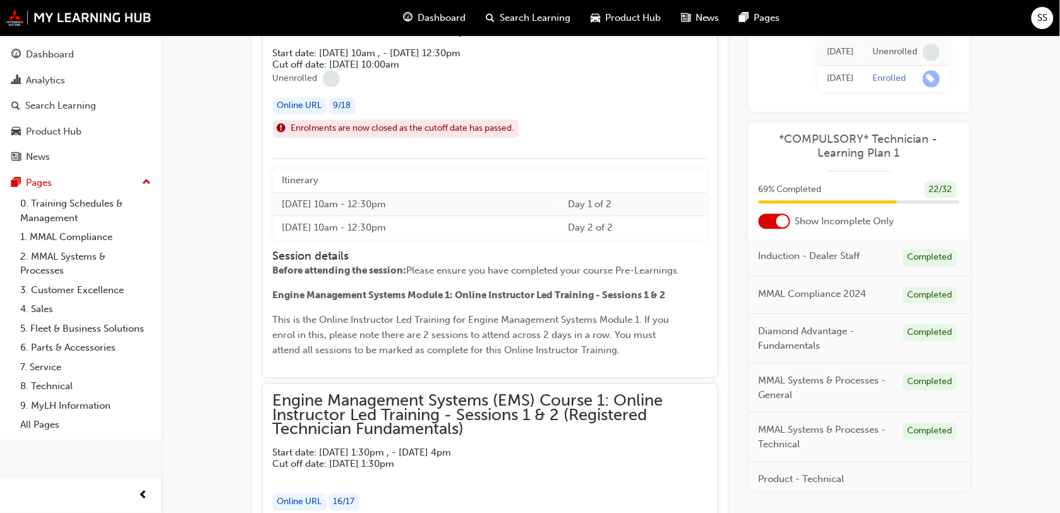
click at [528, 233] on td "[DATE] 10am - 12:30pm" at bounding box center [416, 227] width 286 height 23
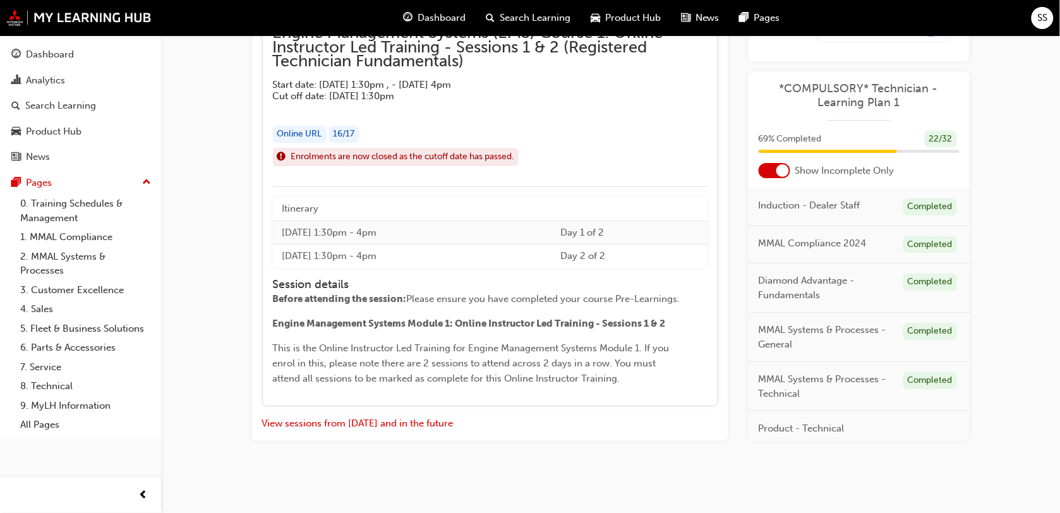
scroll to position [6893, 0]
click at [57, 219] on link "0. Training Schedules & Management" at bounding box center [85, 210] width 141 height 33
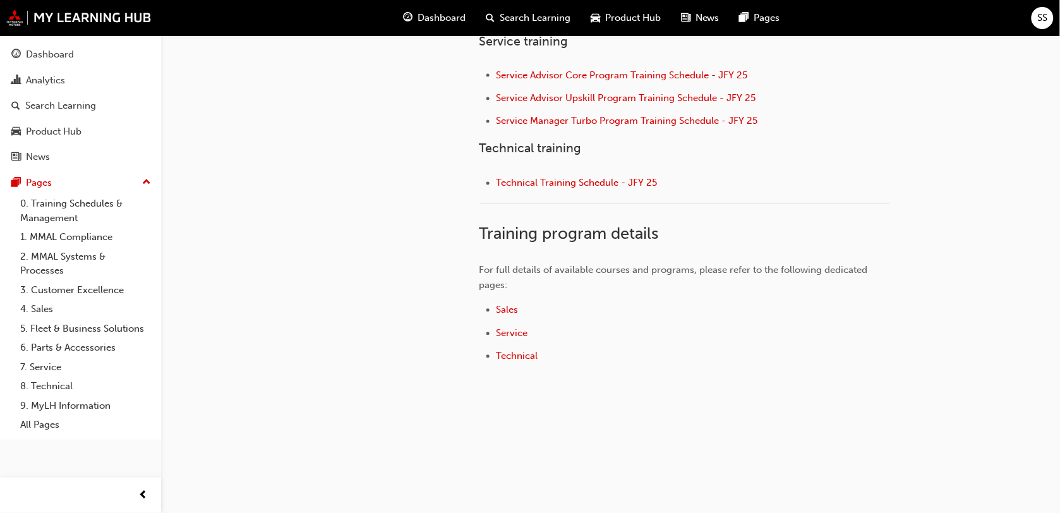
scroll to position [233, 0]
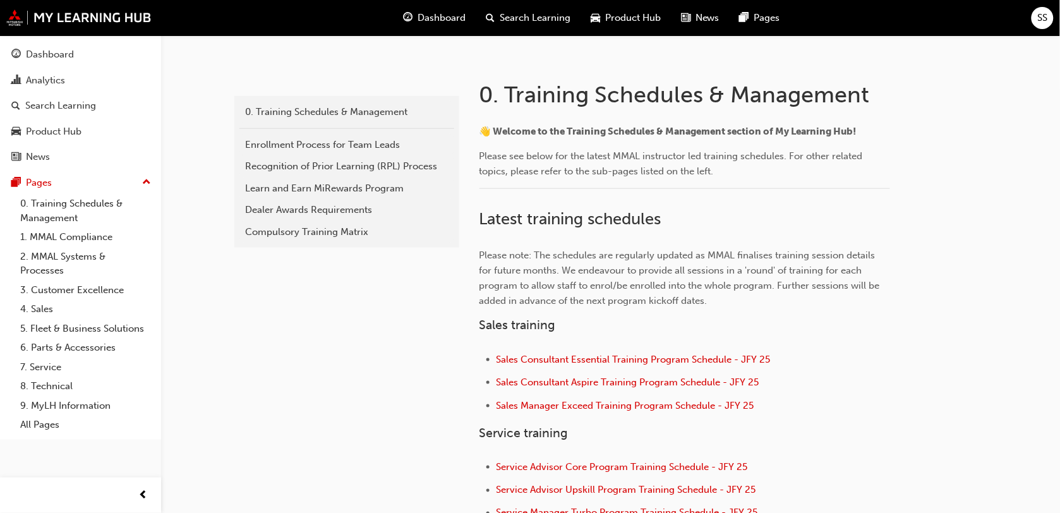
click at [1038, 9] on div "SS" at bounding box center [1043, 18] width 22 height 22
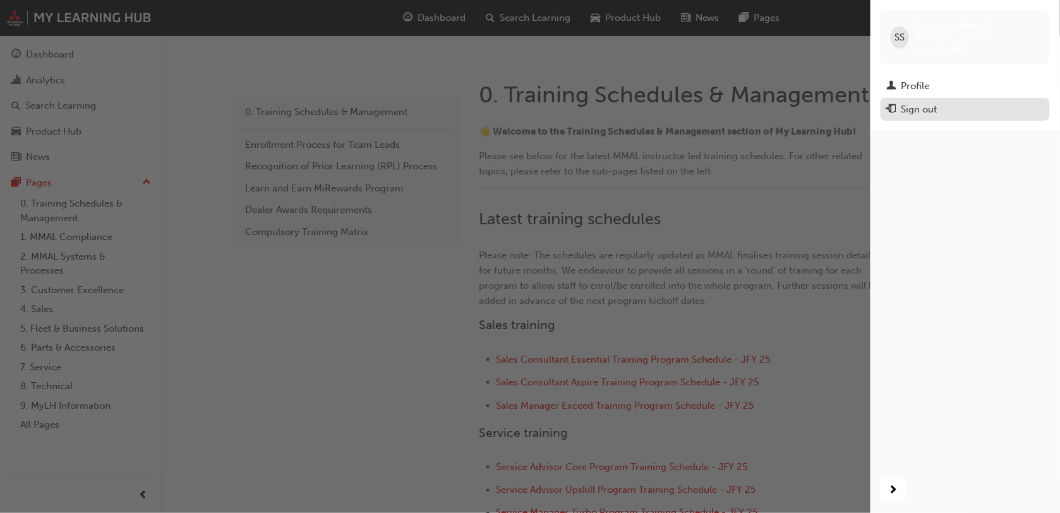
click at [889, 104] on span "exit-icon" at bounding box center [891, 109] width 9 height 11
